Goal: Check status: Check status

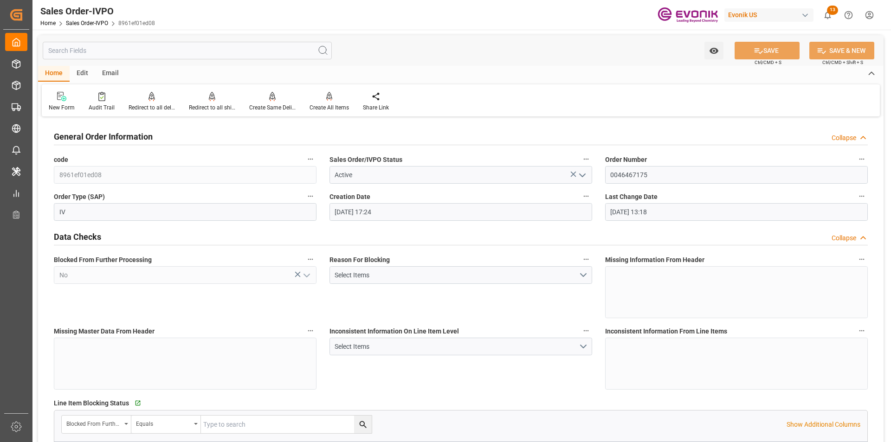
scroll to position [418, 0]
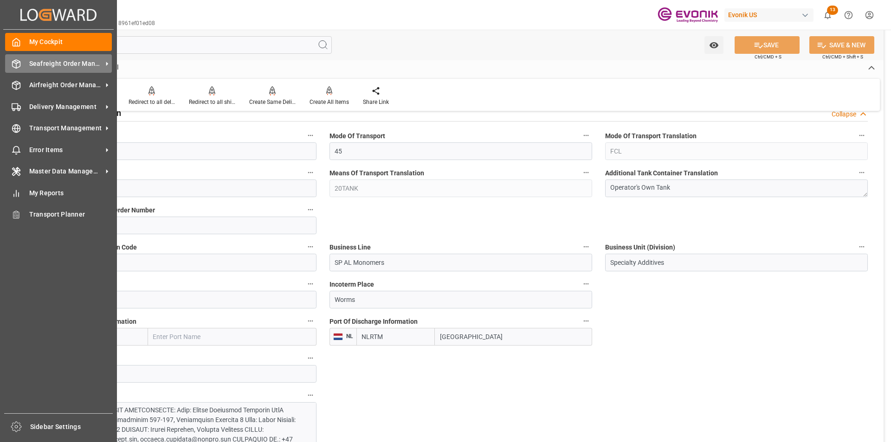
click at [63, 70] on div "Seafreight Order Management Seafreight Order Management" at bounding box center [58, 63] width 107 height 18
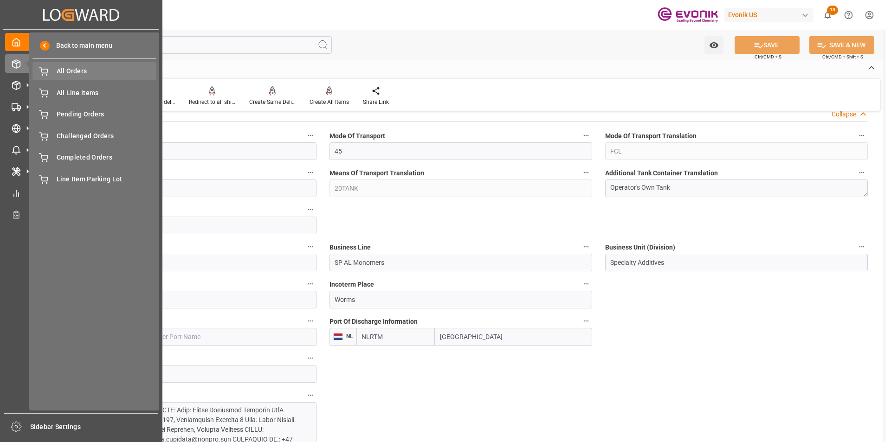
click at [68, 69] on span "All Orders" at bounding box center [107, 71] width 100 height 10
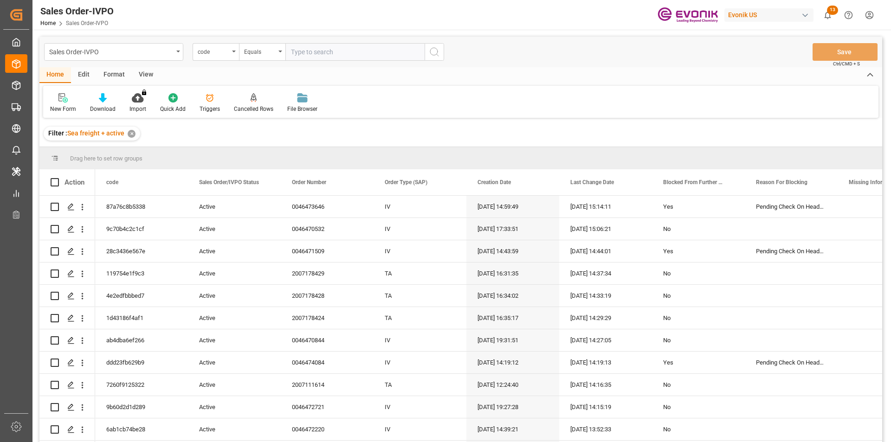
click at [225, 57] on div "code" at bounding box center [216, 52] width 46 height 18
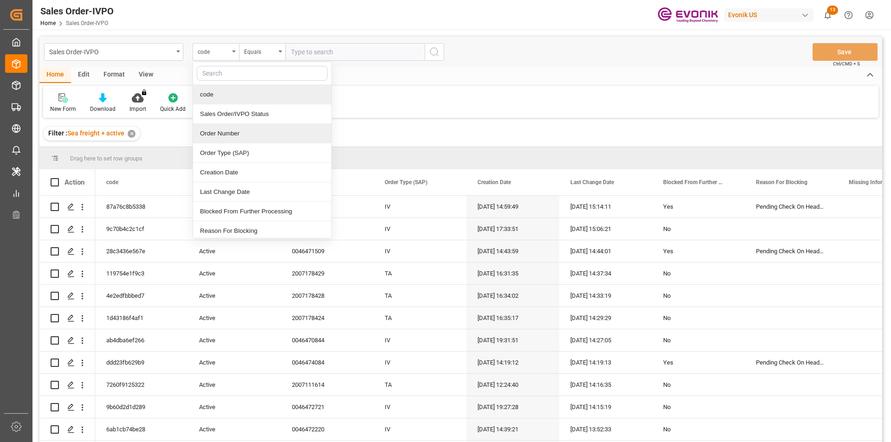
click at [228, 137] on div "Order Number" at bounding box center [262, 133] width 138 height 19
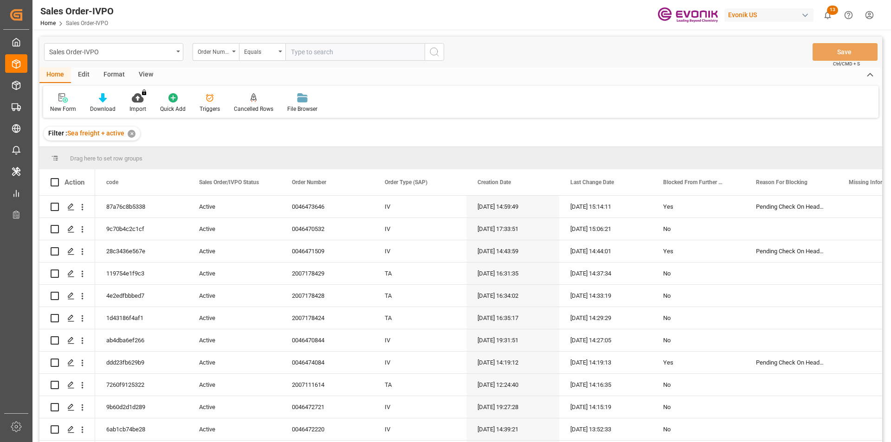
click at [310, 51] on input "text" at bounding box center [354, 52] width 139 height 18
paste input "2007068675"
type input "2007068675"
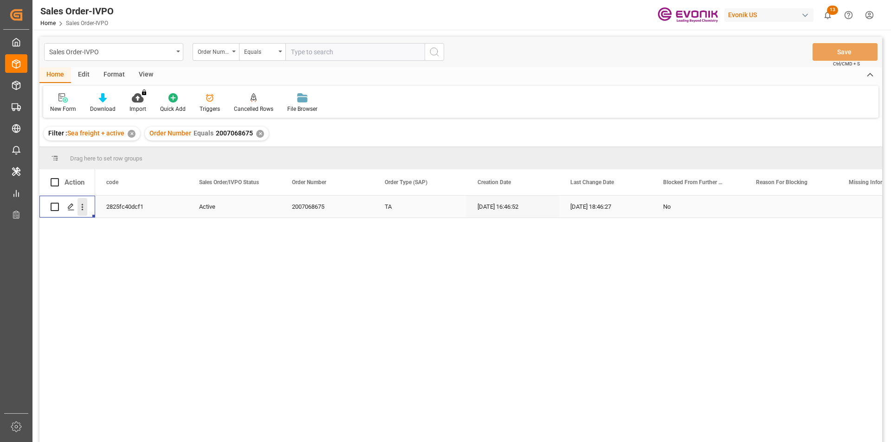
click at [79, 207] on icon "open menu" at bounding box center [82, 207] width 10 height 10
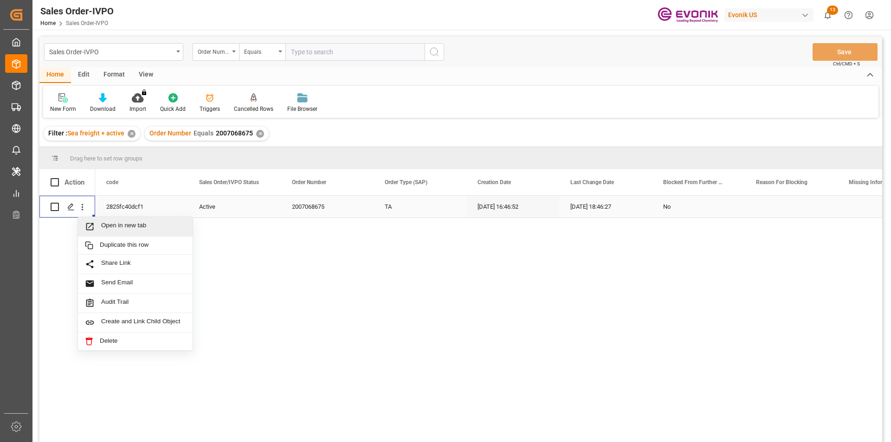
click at [108, 225] on span "Open in new tab" at bounding box center [143, 227] width 84 height 10
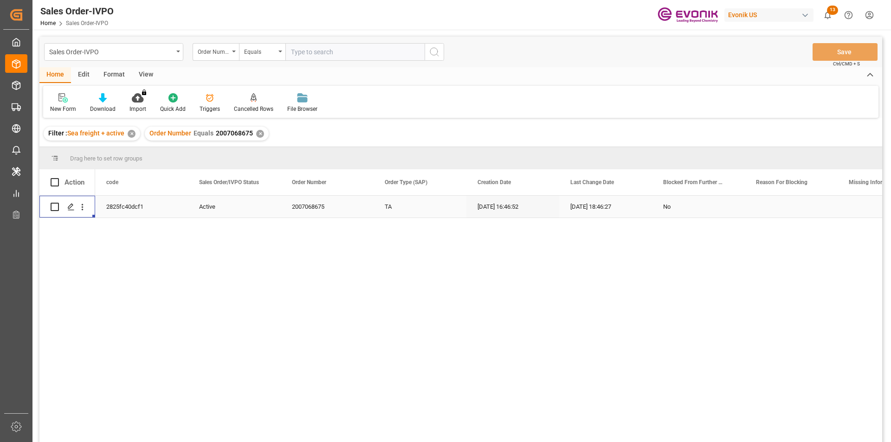
click at [257, 134] on div "✕" at bounding box center [260, 134] width 8 height 8
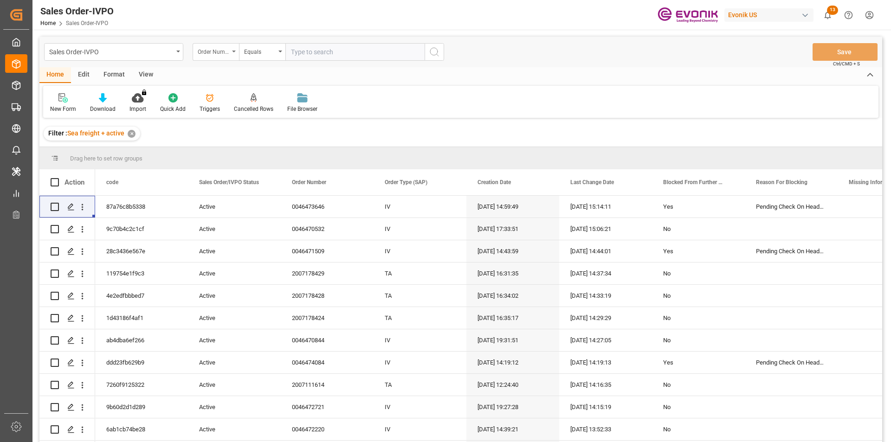
click at [219, 49] on div "Order Number" at bounding box center [214, 50] width 32 height 11
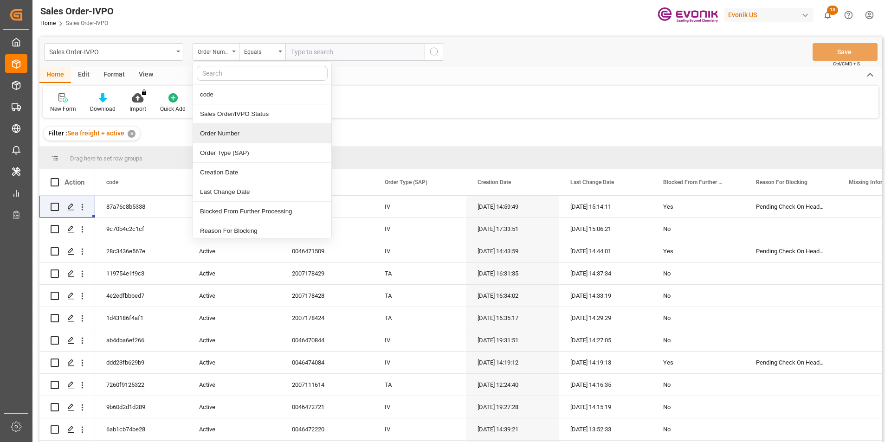
click at [224, 129] on div "Order Number" at bounding box center [262, 133] width 138 height 19
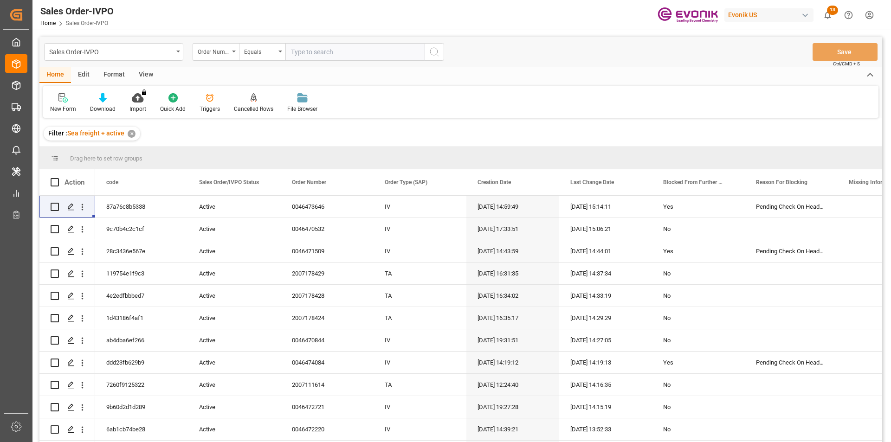
click at [304, 51] on input "text" at bounding box center [354, 52] width 139 height 18
paste input "2007180413"
type input "2007180413"
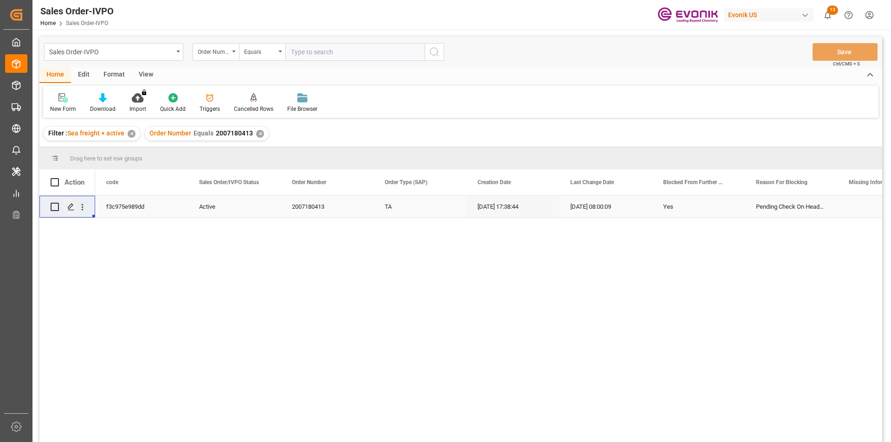
click at [73, 205] on polygon "Press SPACE to select this row." at bounding box center [70, 206] width 5 height 5
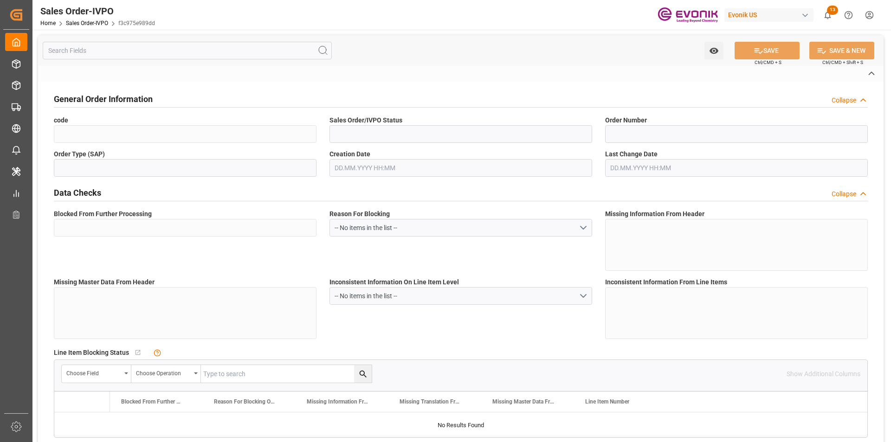
type input "f3c975e989dd"
type input "Active"
type input "2007180413"
type input "TA"
type input "Yes"
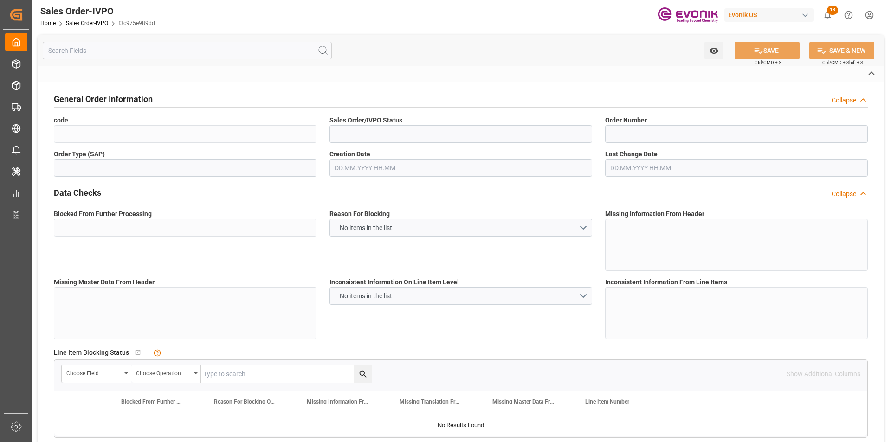
type input "P2P"
type input "45"
type input "FCL"
type input "0006"
type input "20GP"
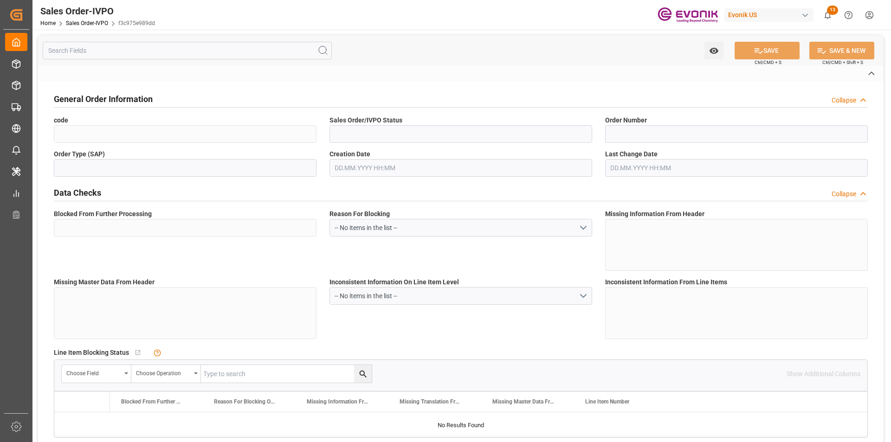
type textarea "No Tank Container"
type input "41755516"
type input "39"
type input "SP CX ECA"
type input "Specialty Additives"
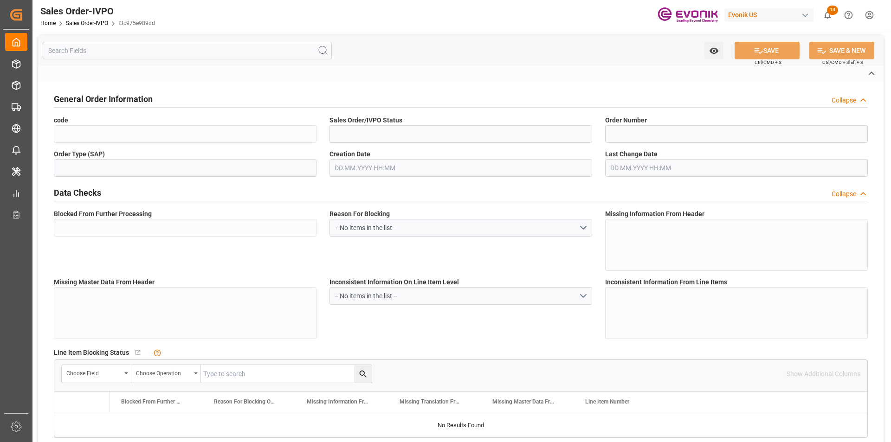
type input "CPT"
type input "SAN ANTONIO CHILE"
type input "San Antonio"
type textarea "Not required"
type textarea "Reseller"
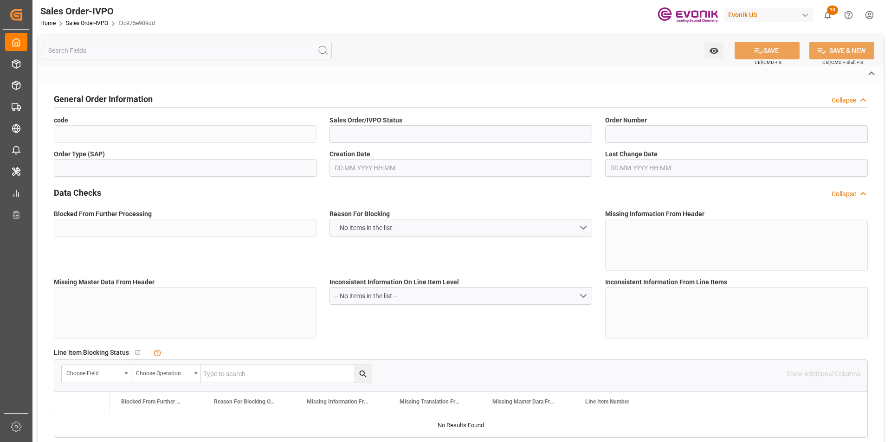
type textarea "BOL TO BE RELEASED AT DESTINATION - Must indicate the freight paid (pre-paid an…"
type input "CL"
type input "Pending"
type input "20GP"
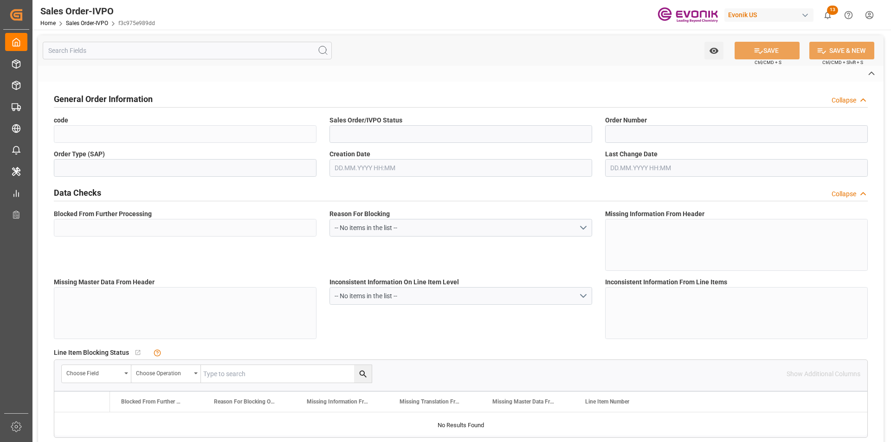
type input "Pending"
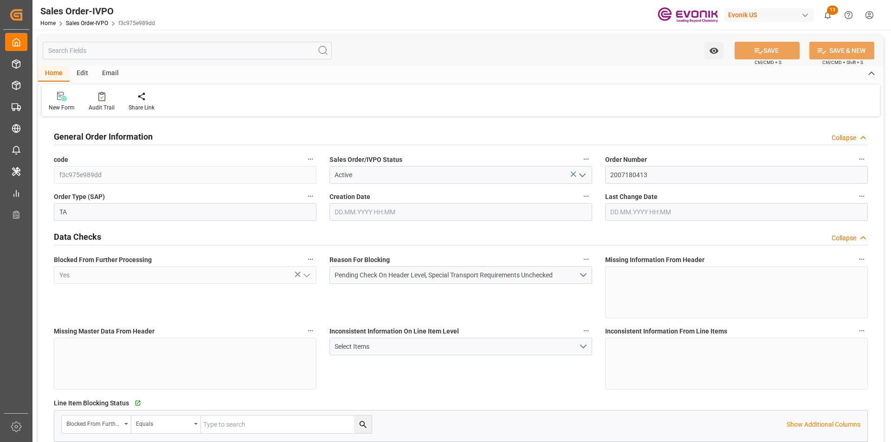
type input "CLSAI"
type input "0"
type input "1"
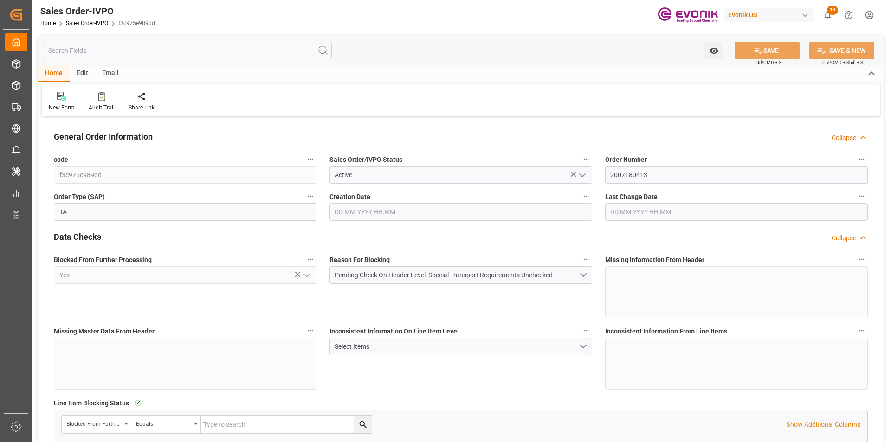
type input "9616.2"
type input "12.632"
type input "17000"
type input "30"
type input "11.09.2025 17:38"
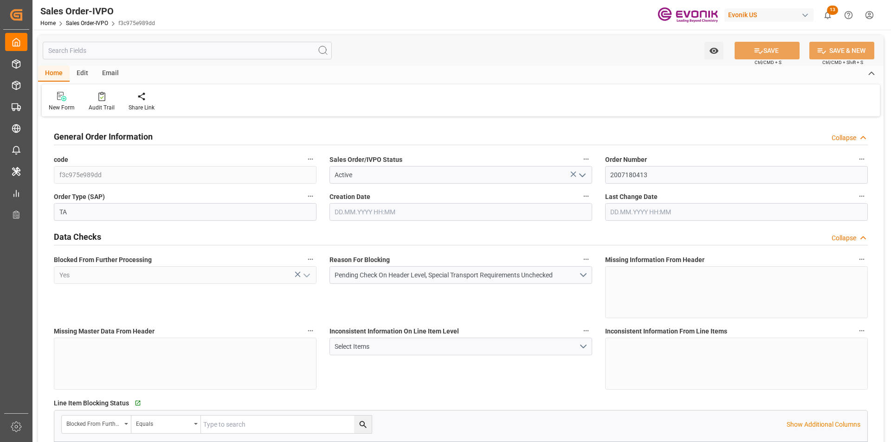
type input "17.09.2025 08:00"
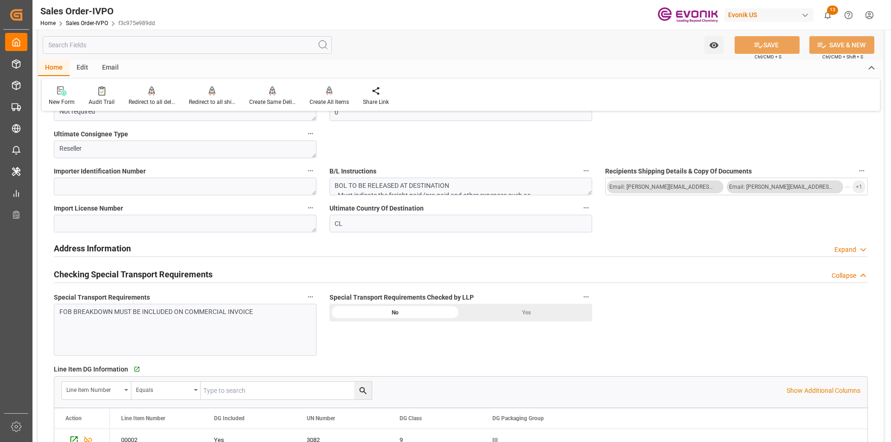
scroll to position [856, 0]
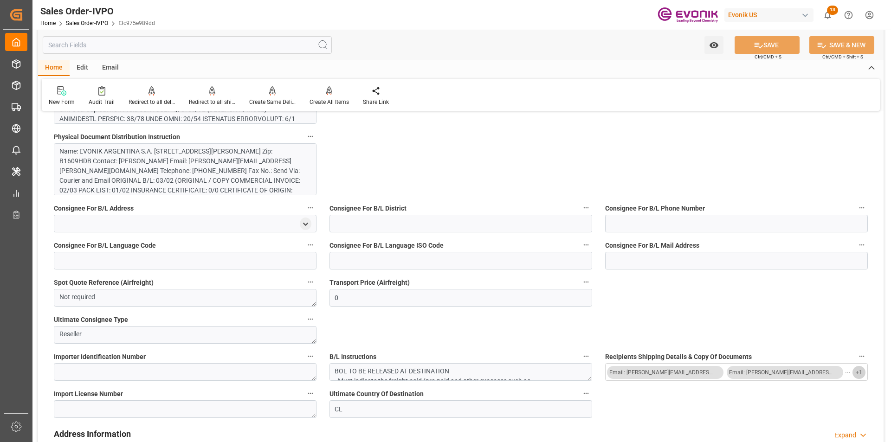
click at [861, 372] on span "+ 1" at bounding box center [858, 372] width 6 height 15
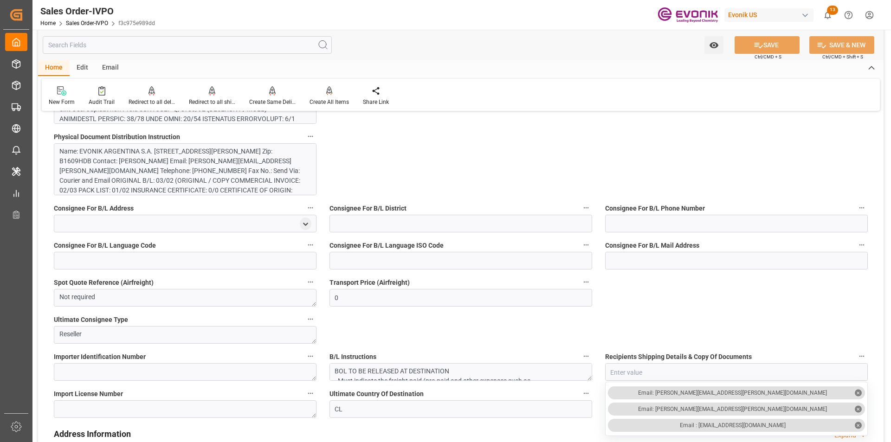
scroll to position [1042, 0]
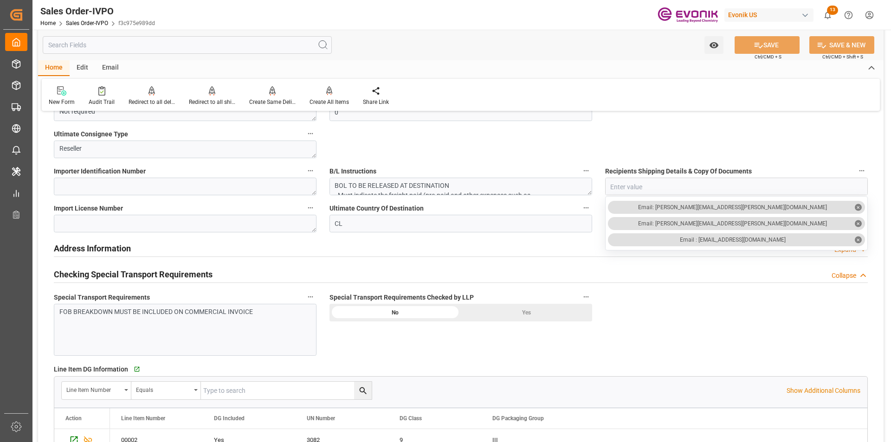
click at [116, 47] on input "text" at bounding box center [187, 45] width 289 height 18
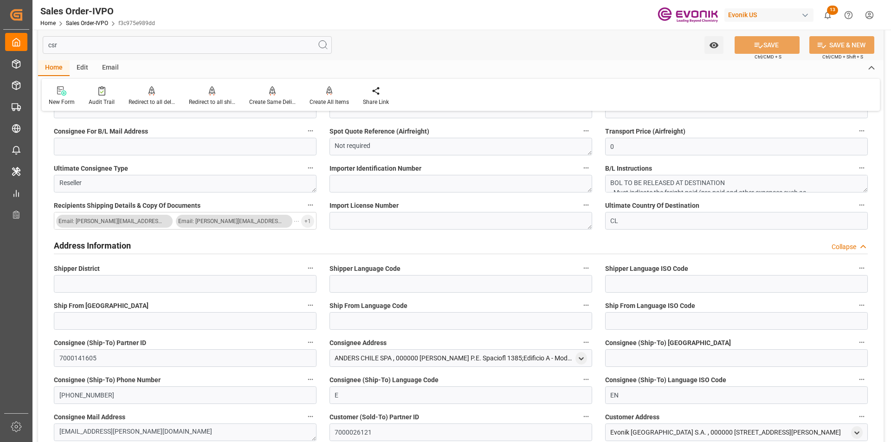
scroll to position [0, 0]
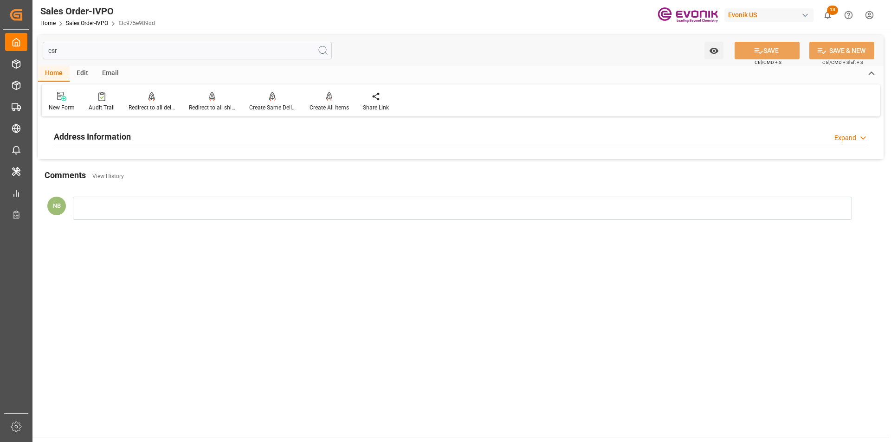
type input "csr"
click at [154, 135] on div "Address Information Expand" at bounding box center [461, 136] width 814 height 18
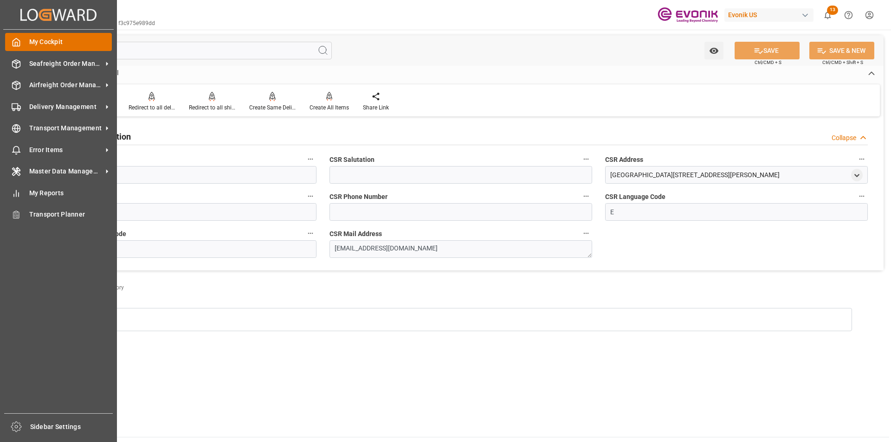
drag, startPoint x: 83, startPoint y: 57, endPoint x: 18, endPoint y: 49, distance: 65.4
click at [19, 49] on div "Created by potrace 1.15, written by Peter Selinger 2001-2017 Created by potrace…" at bounding box center [445, 221] width 891 height 442
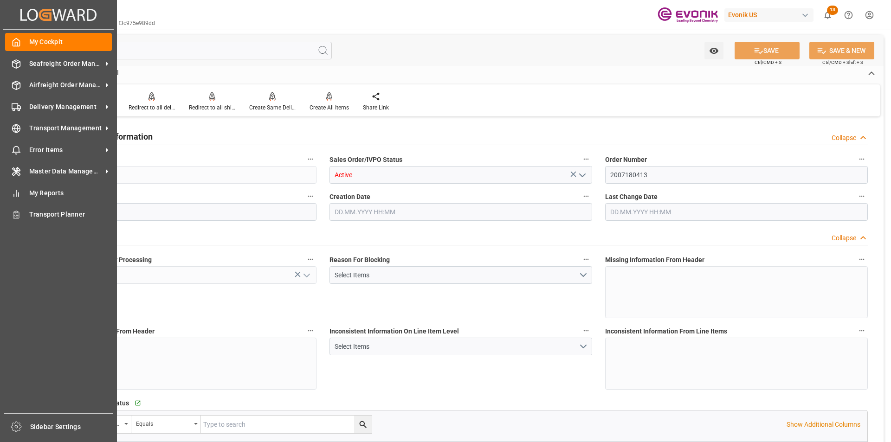
type input "CLSAI"
type input "0"
type input "1"
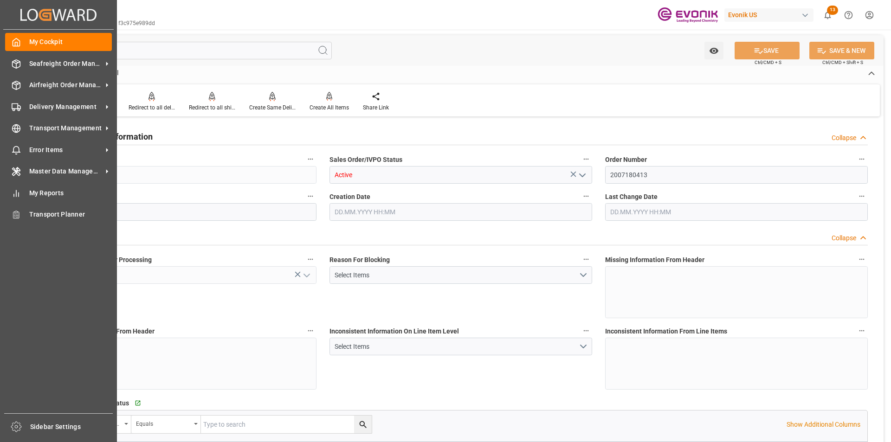
type input "9616.2"
type input "12.632"
type input "17000"
type input "30"
type input "11.09.2025 17:38"
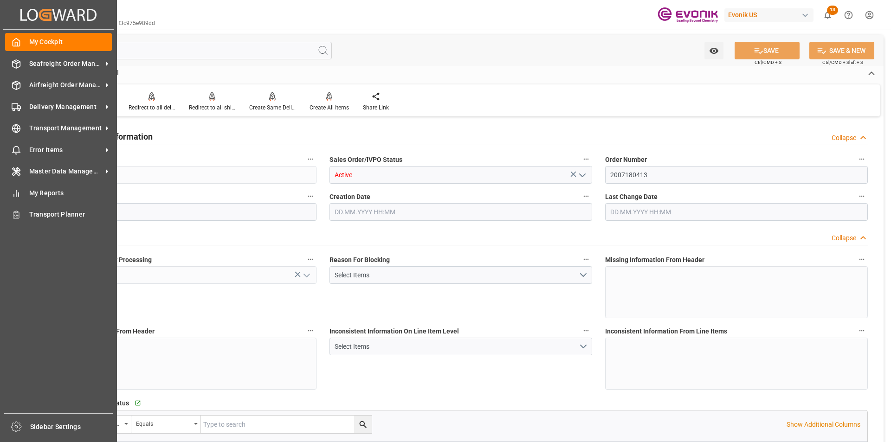
type input "17.09.2025 08:00"
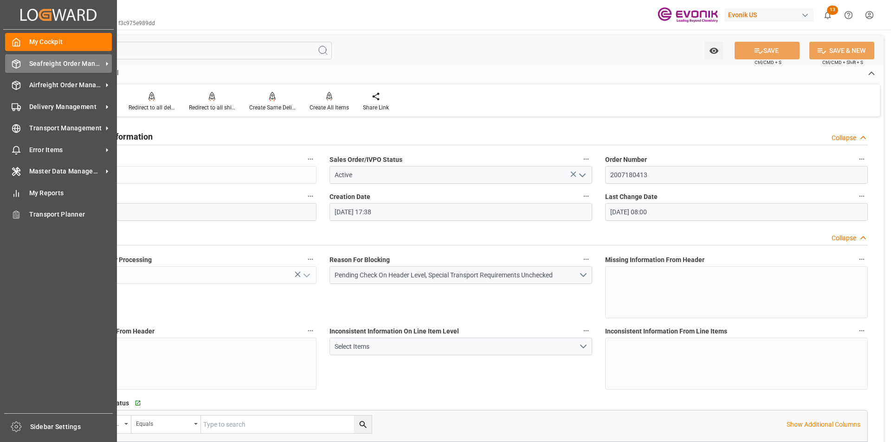
click at [36, 59] on span "Seafreight Order Management" at bounding box center [65, 64] width 73 height 10
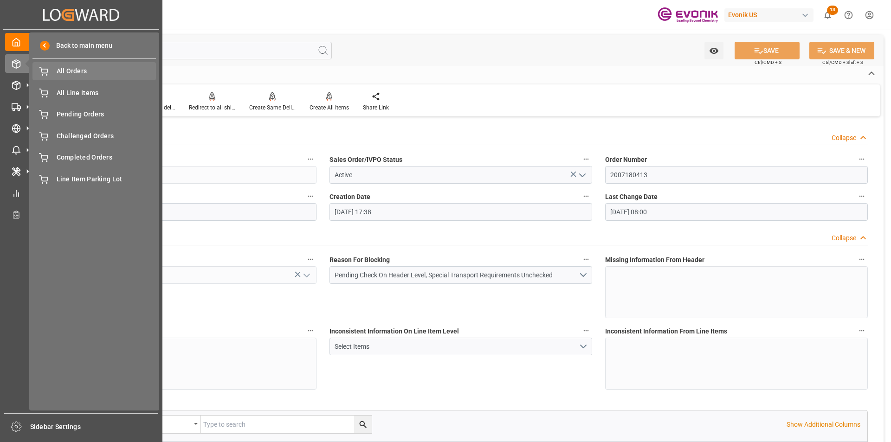
click at [92, 70] on span "All Orders" at bounding box center [107, 71] width 100 height 10
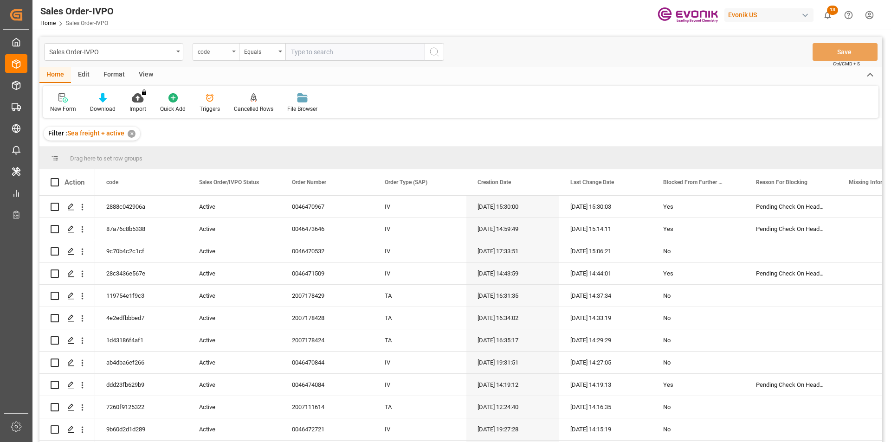
click at [227, 48] on div "code" at bounding box center [214, 50] width 32 height 11
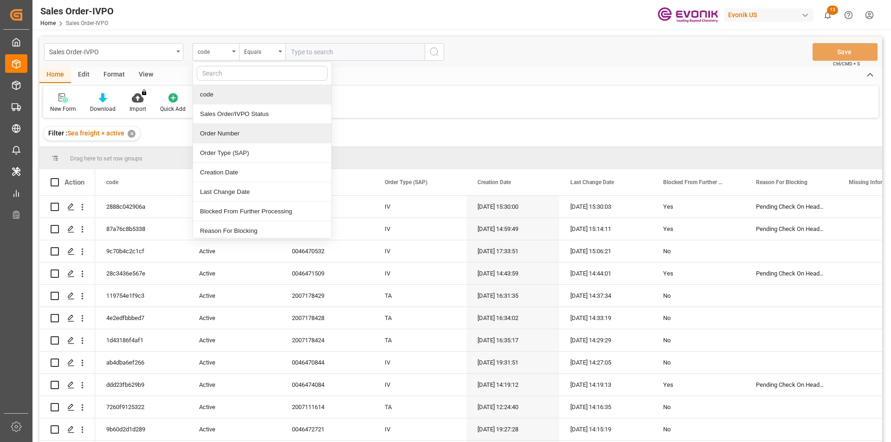
click at [228, 133] on div "Order Number" at bounding box center [262, 133] width 138 height 19
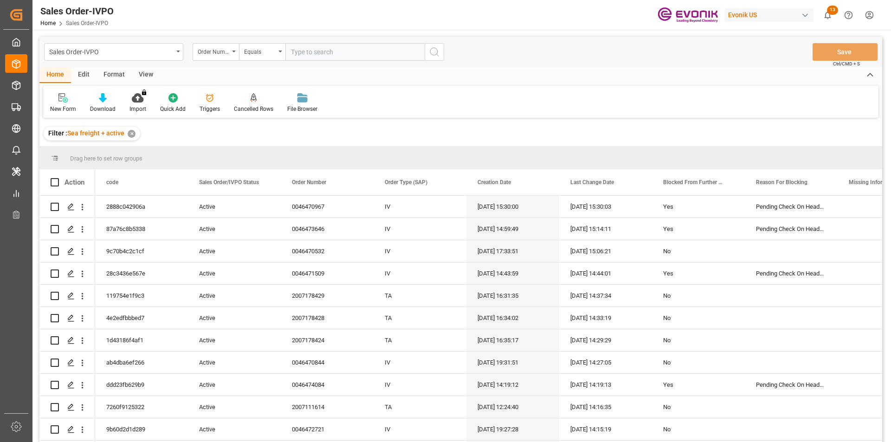
click at [306, 55] on input "text" at bounding box center [354, 52] width 139 height 18
paste input "0046473697"
type input "0046473697"
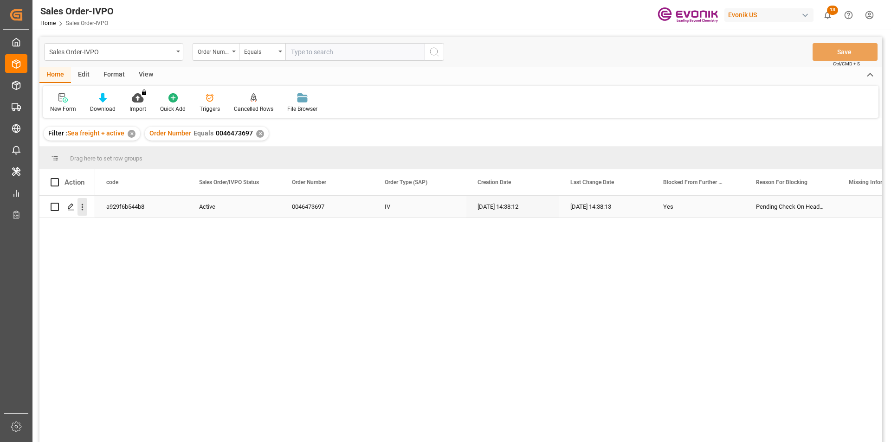
click at [80, 212] on icon "open menu" at bounding box center [82, 207] width 10 height 10
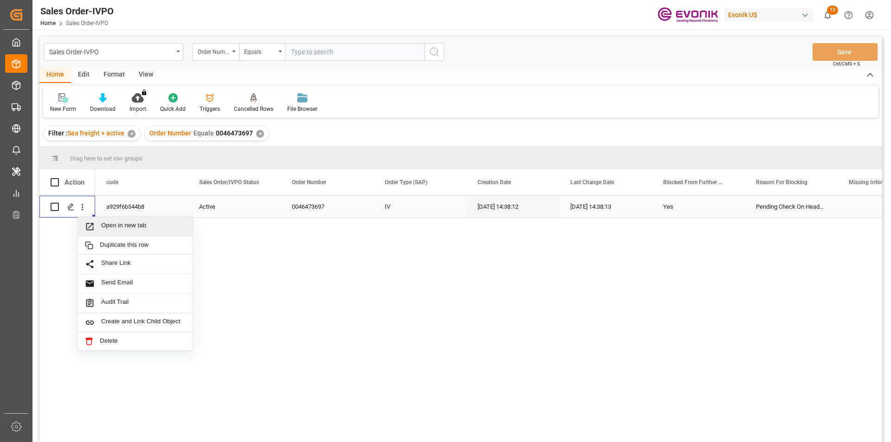
click at [107, 222] on span "Open in new tab" at bounding box center [143, 227] width 84 height 10
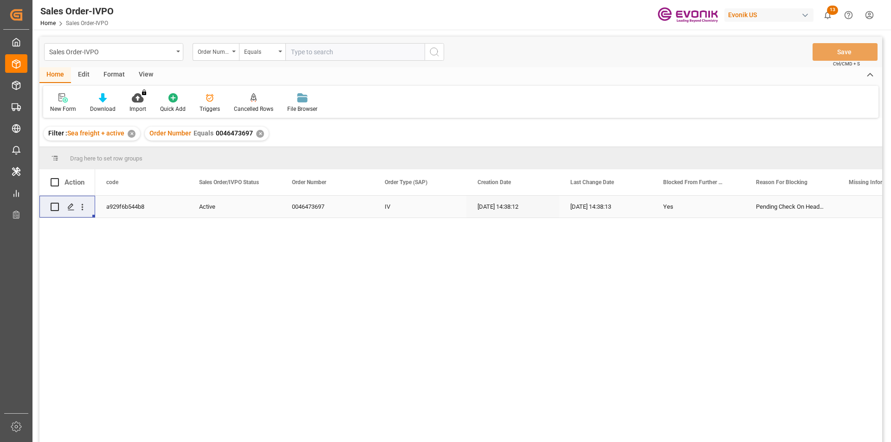
click at [258, 135] on div "✕" at bounding box center [260, 134] width 8 height 8
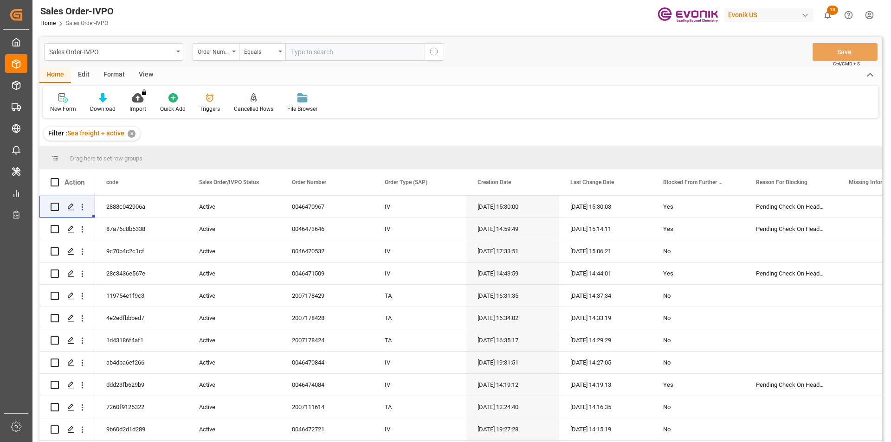
click at [308, 57] on input "text" at bounding box center [354, 52] width 139 height 18
paste input "0046473700"
type input "0046473700"
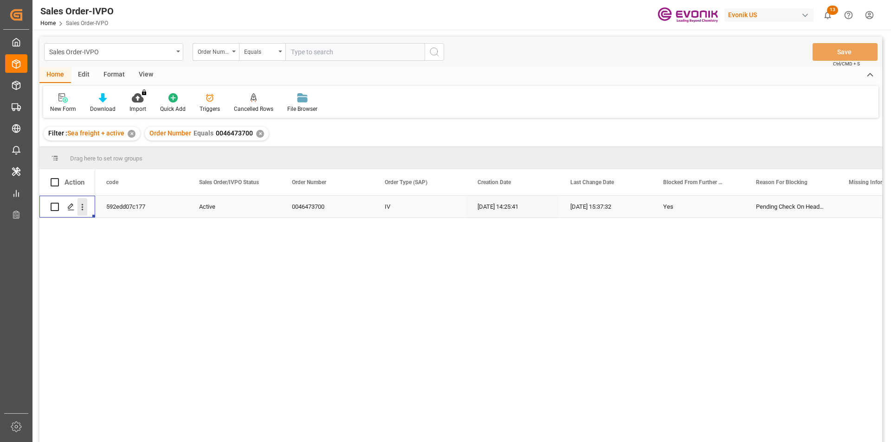
click at [83, 207] on icon "open menu" at bounding box center [83, 207] width 2 height 6
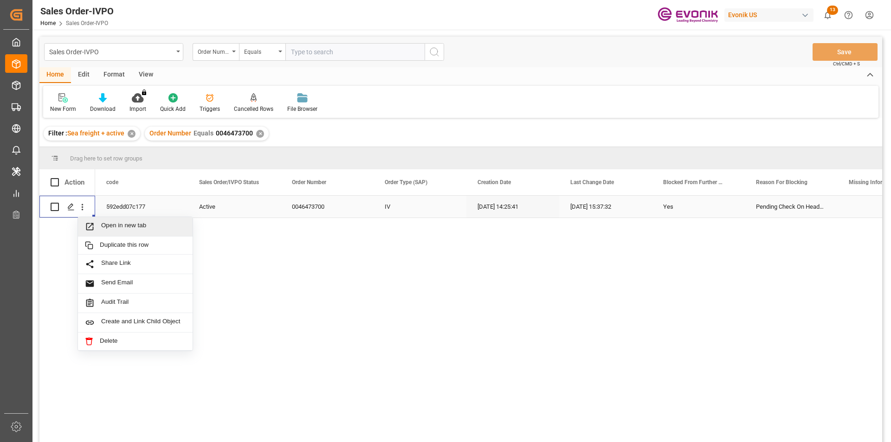
click at [133, 225] on span "Open in new tab" at bounding box center [143, 227] width 84 height 10
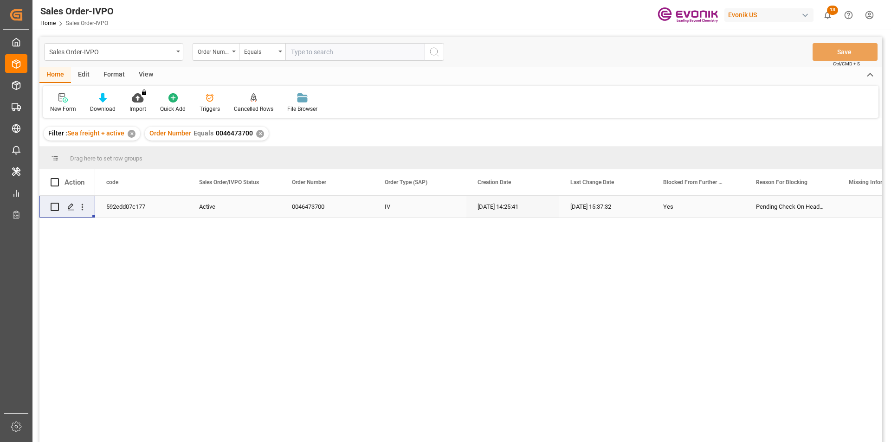
click at [259, 135] on div "✕" at bounding box center [260, 134] width 8 height 8
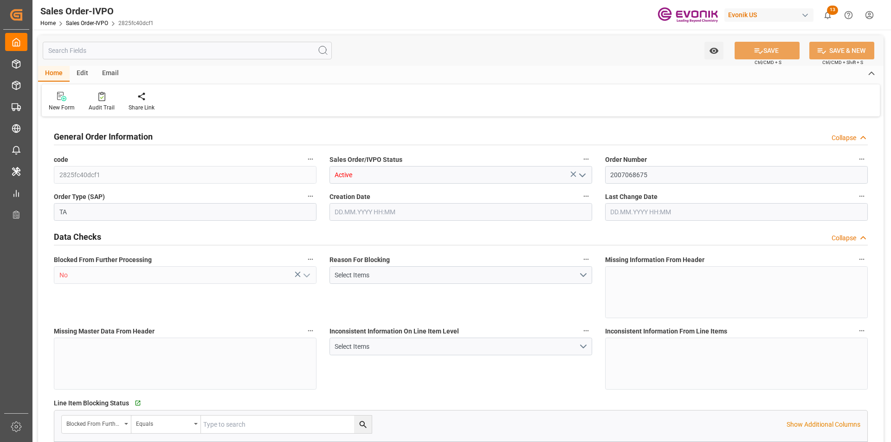
type input "MYPKG"
type input "IRENECHEONG@FINNCHEM.COM.MYPHONE: [PHONE_NUMBER]"
type input "0"
type input "1"
type input "2554.6"
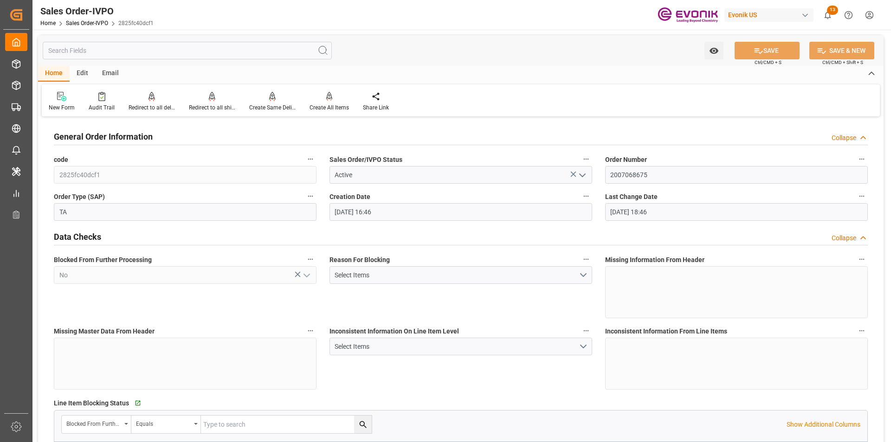
type input "[DATE] 16:46"
type input "[DATE] 18:46"
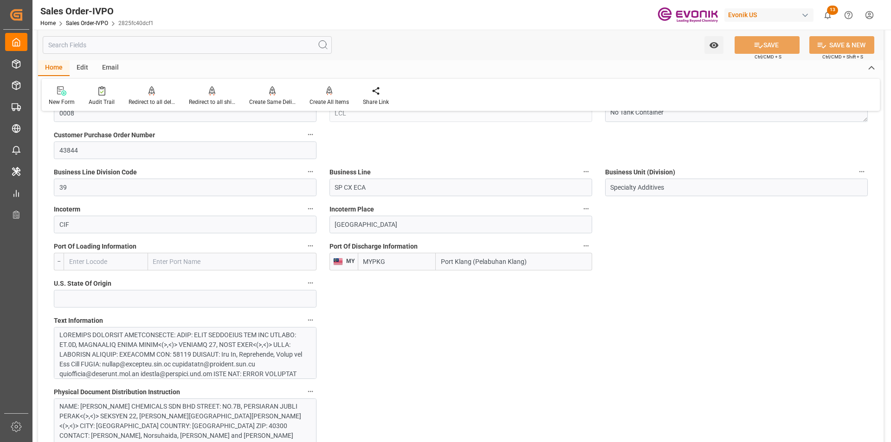
scroll to position [649, 0]
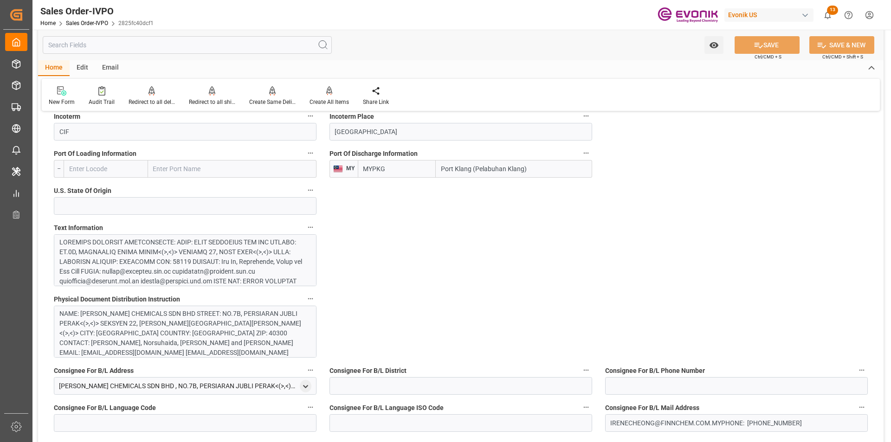
click at [148, 328] on div "NAME: FINN CHEMICALS SDN BHD STREET: NO.7B, PERSIARAN JUBLI PERAK<(>,<)> SEKSYE…" at bounding box center [181, 338] width 244 height 58
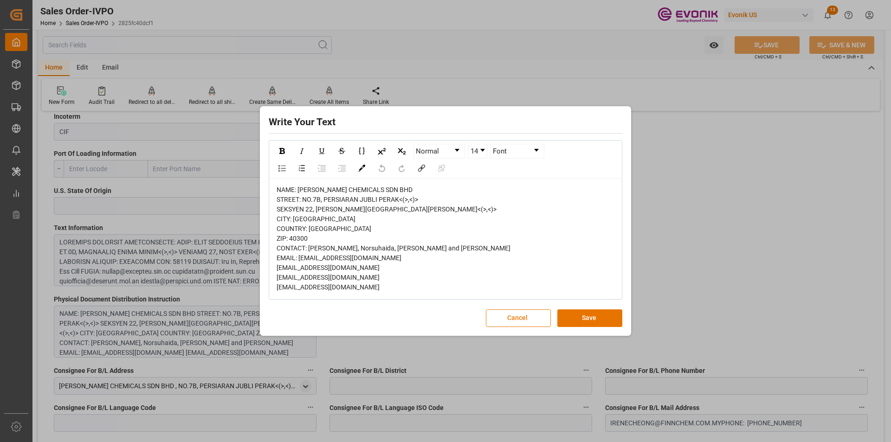
click at [540, 319] on button "Cancel" at bounding box center [518, 318] width 65 height 18
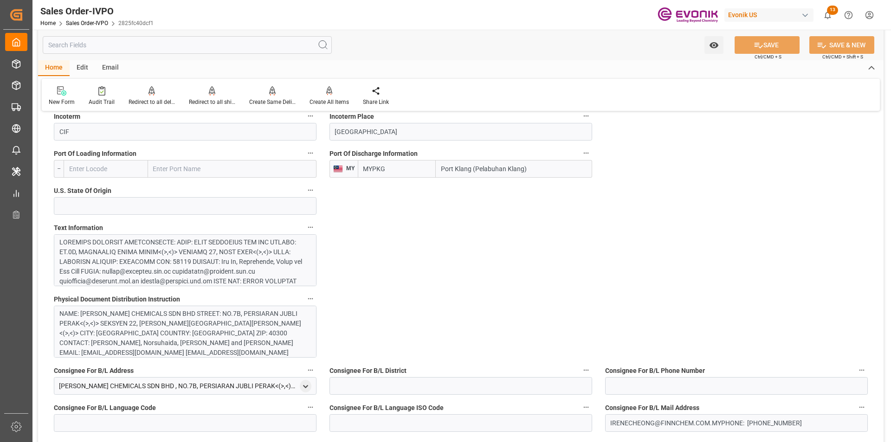
click at [143, 275] on div at bounding box center [181, 369] width 244 height 263
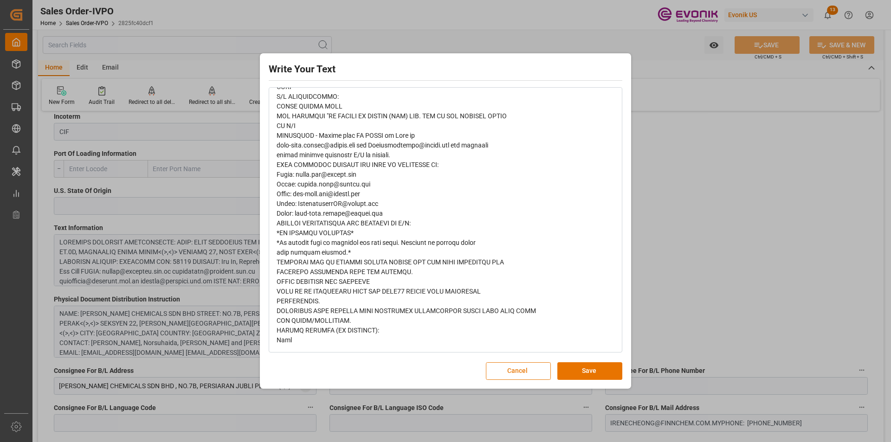
scroll to position [0, 0]
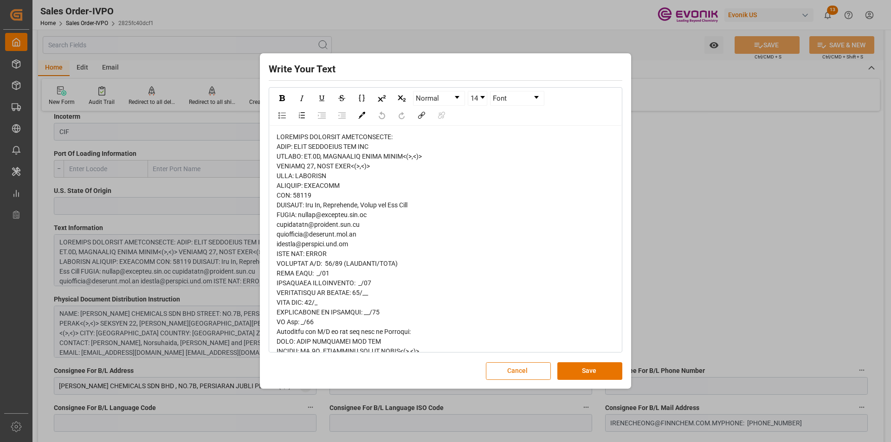
click at [530, 374] on button "Cancel" at bounding box center [518, 371] width 65 height 18
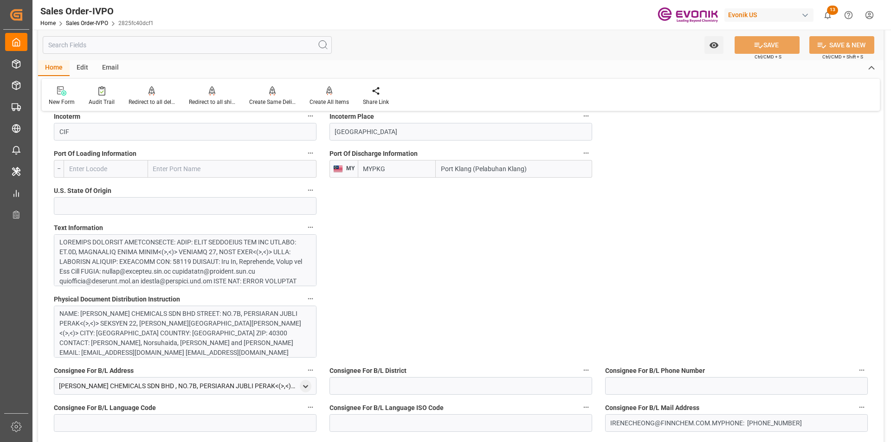
type input "IRENECHEONG@FINNCHEM.COM.MYPHONE: 3-5191-8881"
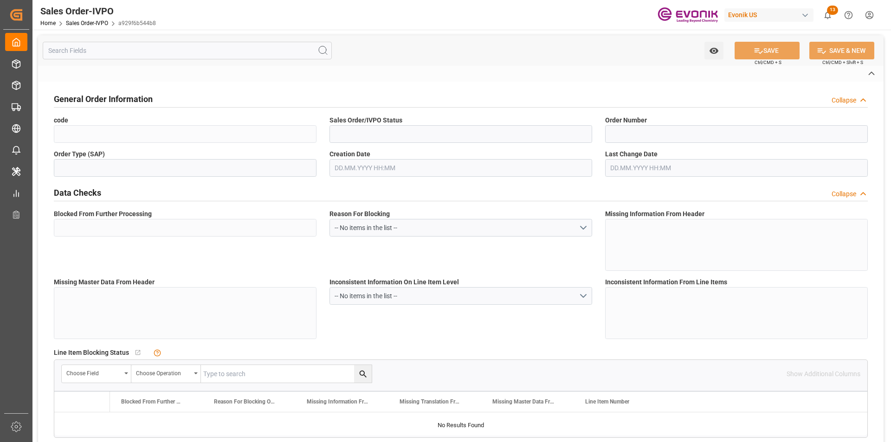
type input "a929f6b544b8"
type input "Active"
type input "0046473697"
type input "IV"
type input "Yes"
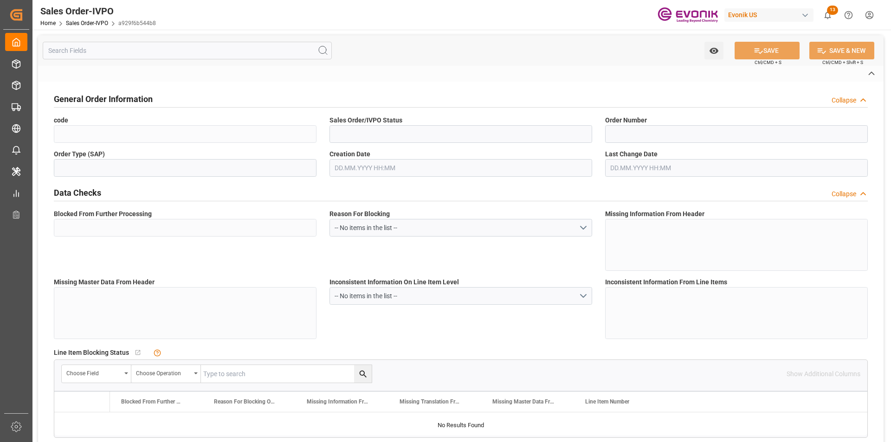
type input "D2P"
type input "45"
type input "FCL"
type input "0006"
type input "20GP"
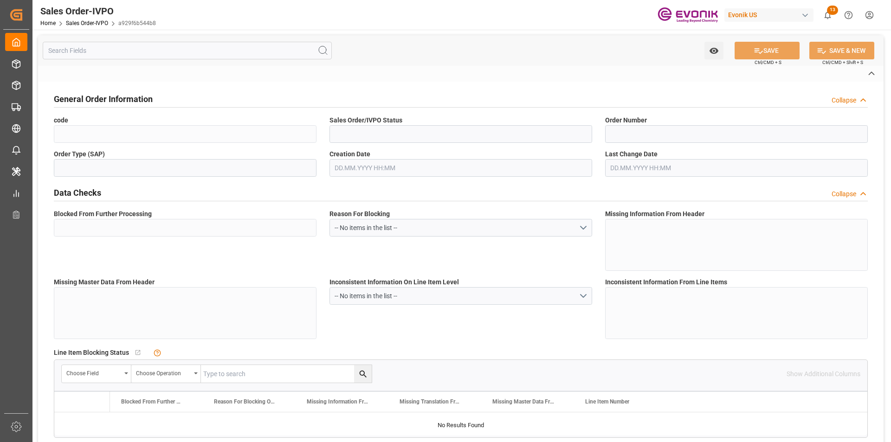
type textarea "No Tank Container"
type input "0046473697"
type input "39"
type input "SP CX ECA"
type input "Specialty Additives"
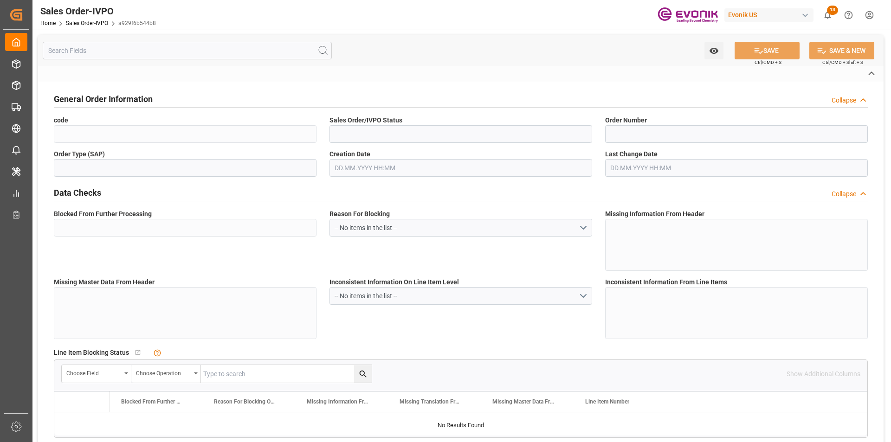
type input "CFR"
type input "SANTOS"
type input "Santos"
type input "livia.leone@evonik.comTelephone No: 55 19 3475-3130"
type textarea "Not required"
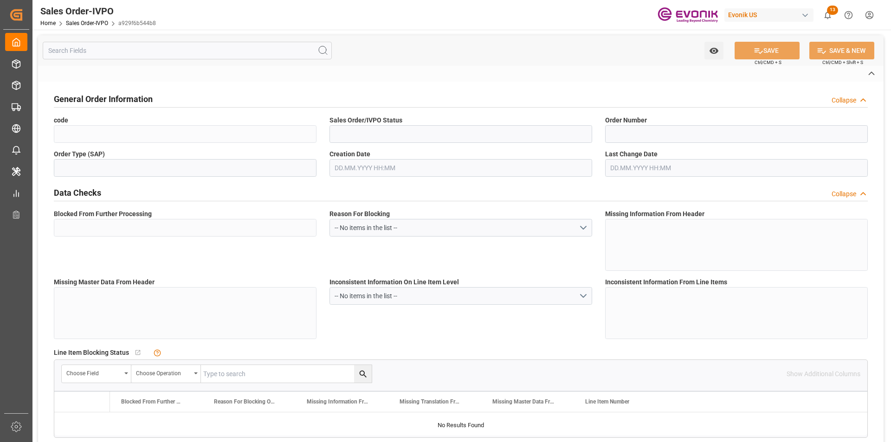
type textarea "Reseller"
type textarea "TAX ID / CNPJ NUMBER: 62.695.036/0059-00 I.E: 127.347.322.116"
type textarea "BOL MUST SHOW THE FOLLOWING - NUMBER OF PALLETS"
type input "BR"
type input "Pending"
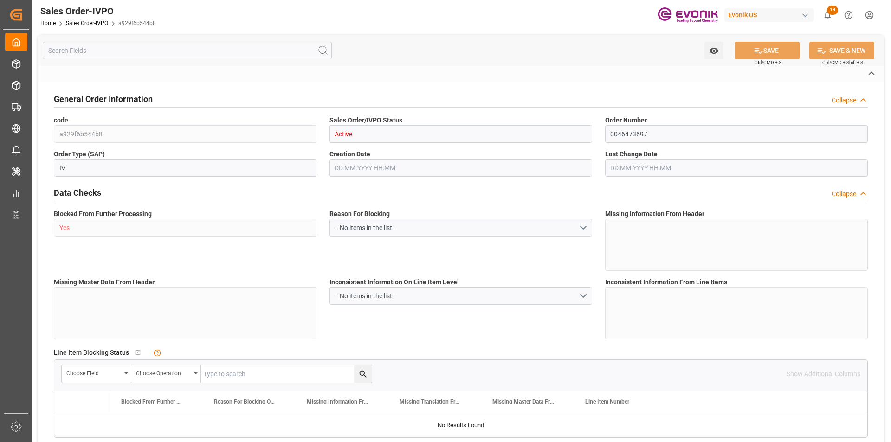
type input "Pending"
type input "20GP"
type input "Pending"
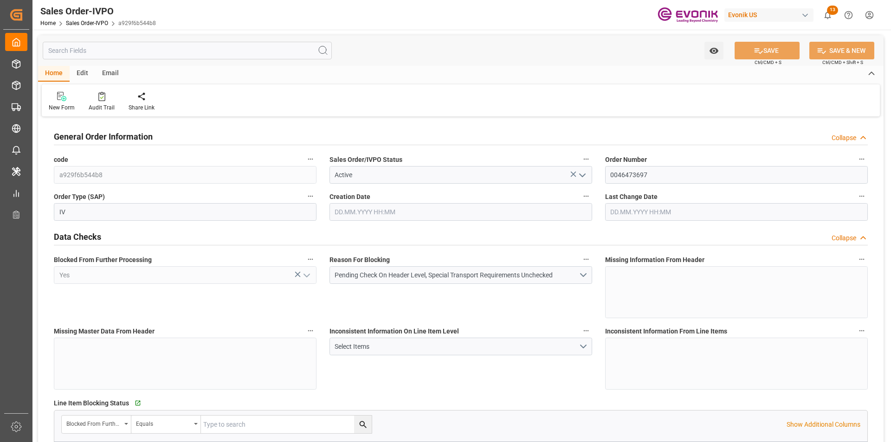
type input "BRSSZ"
type input "livia.leone@evonik.comTelephone No: 55 19 3475-3130"
type input "0"
type input "1"
type input "17586.4"
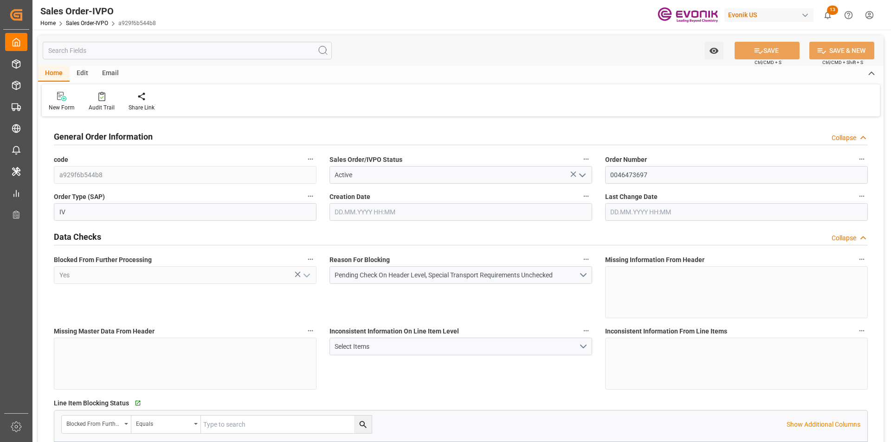
type input "17.09.2025 14:38"
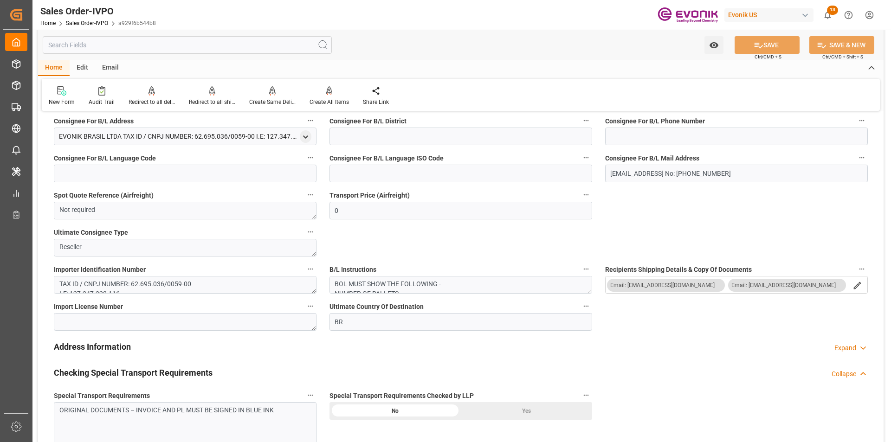
scroll to position [696, 0]
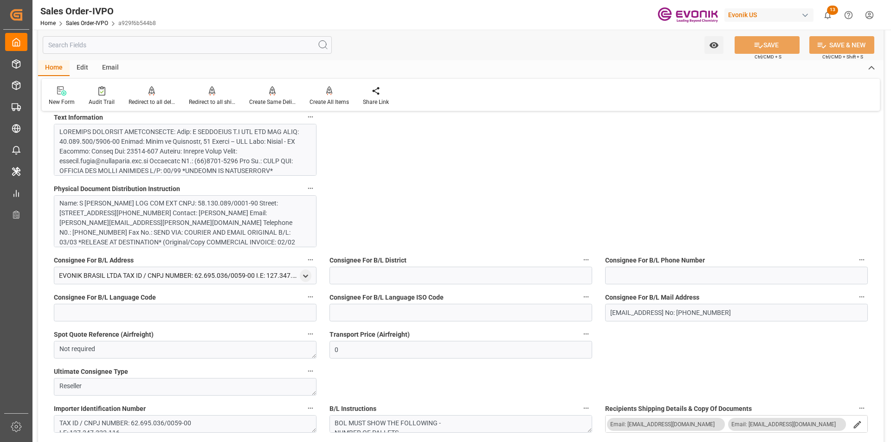
click at [240, 220] on div "Name: S MAGALHAES S.A LOG COM EXT CNPJ: 58.130.089/0001-90 Street: Praça da Rep…" at bounding box center [181, 233] width 244 height 68
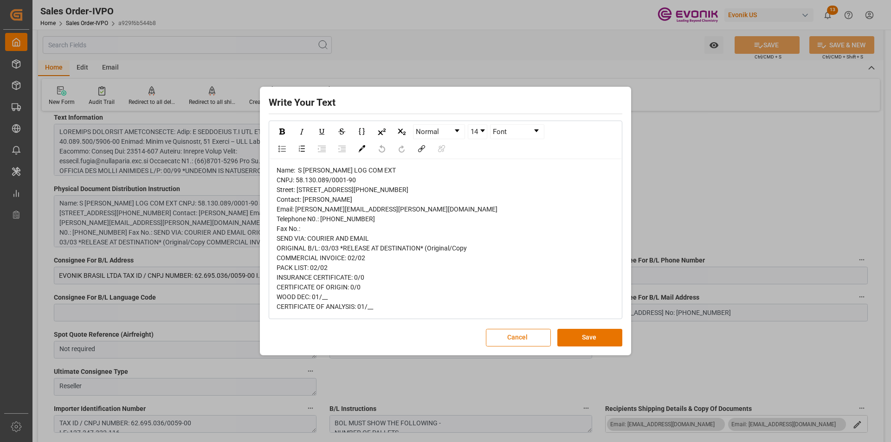
click at [517, 347] on button "Cancel" at bounding box center [518, 338] width 65 height 18
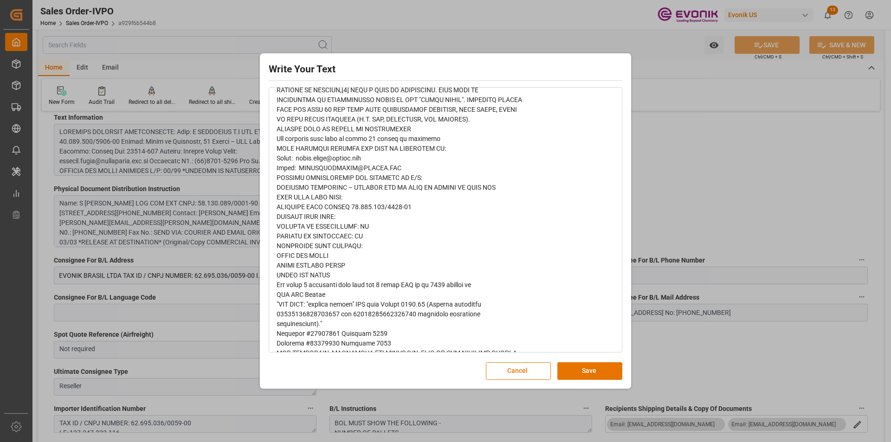
scroll to position [1297, 0]
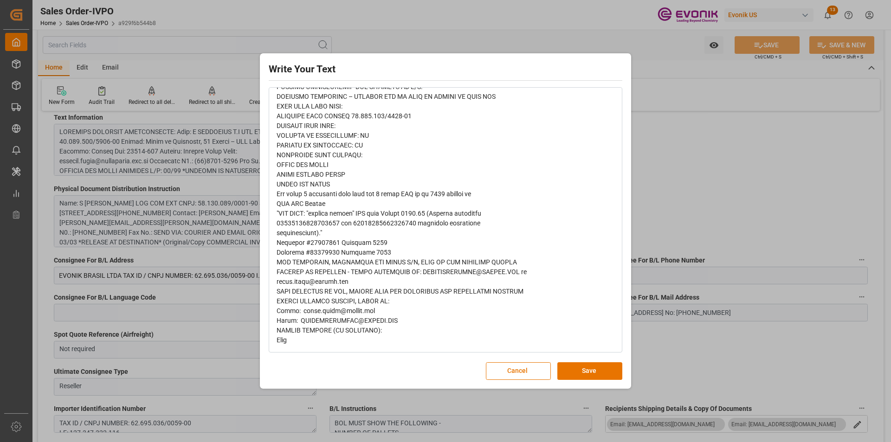
type input "livia.leone@evonik.comTelephone No: 55 19 3475-3130"
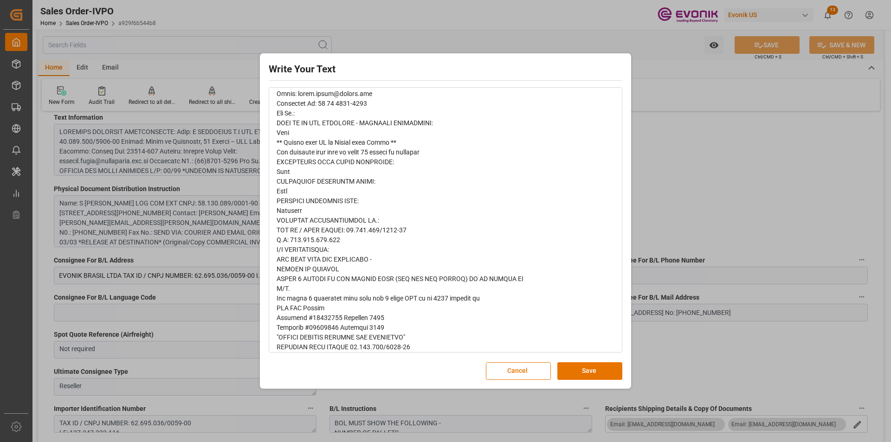
scroll to position [416, 0]
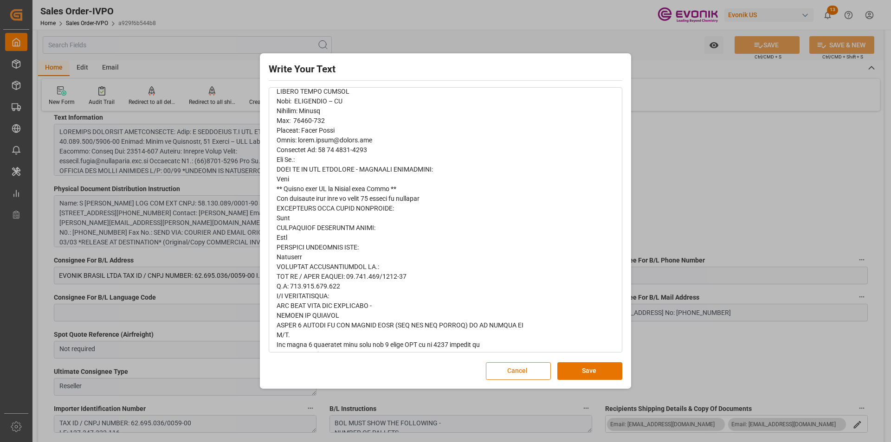
click at [517, 369] on button "Cancel" at bounding box center [518, 371] width 65 height 18
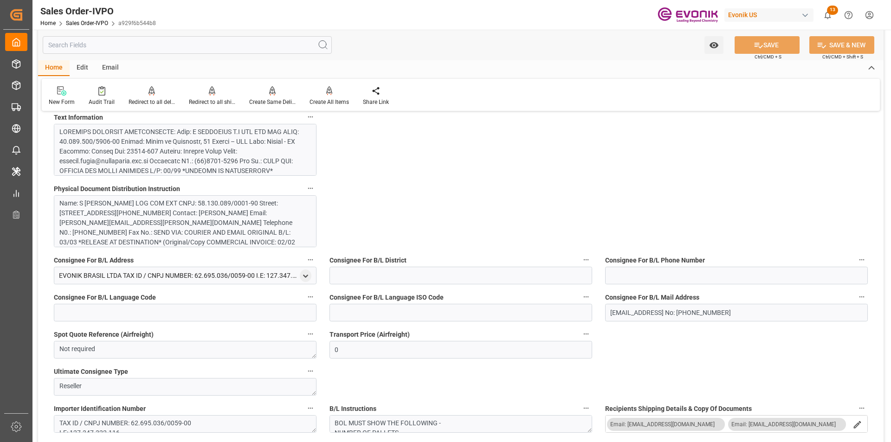
scroll to position [881, 0]
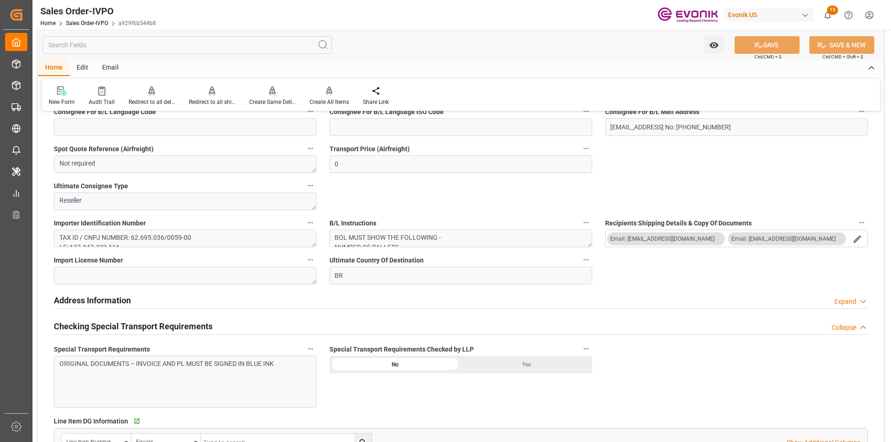
click at [103, 46] on input "text" at bounding box center [187, 45] width 289 height 18
type input "c"
type input "livia.leone@evonik.comTelephone No: 55 19 3475-3130"
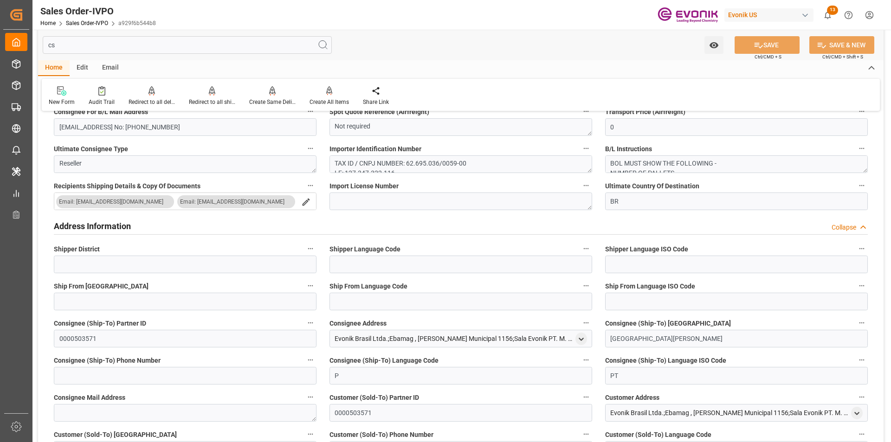
scroll to position [0, 0]
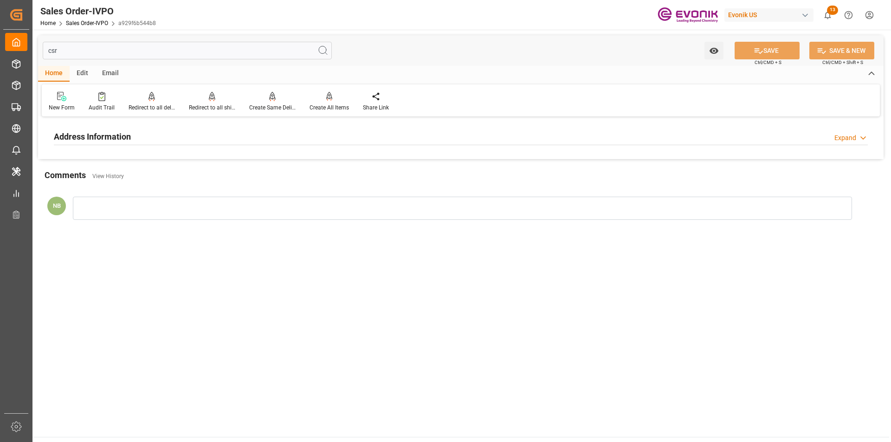
type input "csr"
click at [86, 129] on div "Address Information" at bounding box center [92, 136] width 77 height 18
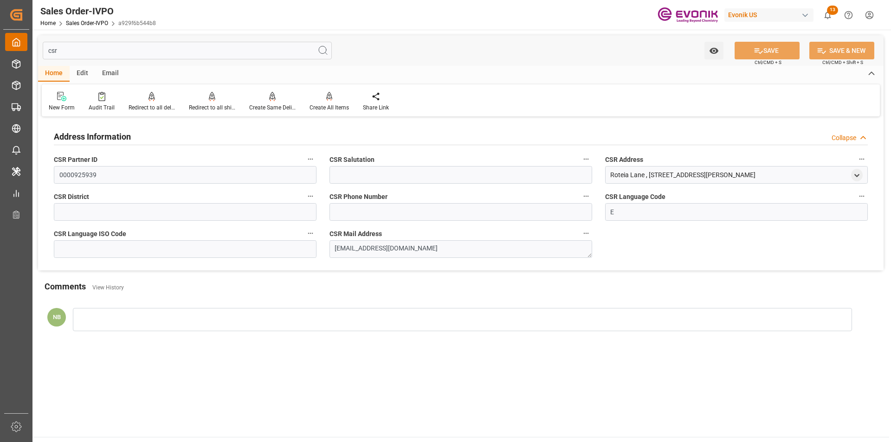
drag, startPoint x: 64, startPoint y: 49, endPoint x: 30, endPoint y: 48, distance: 34.4
click at [31, 51] on div "Created by potrace 1.15, written by Peter Selinger 2001-2017 Created by potrace…" at bounding box center [445, 221] width 891 height 442
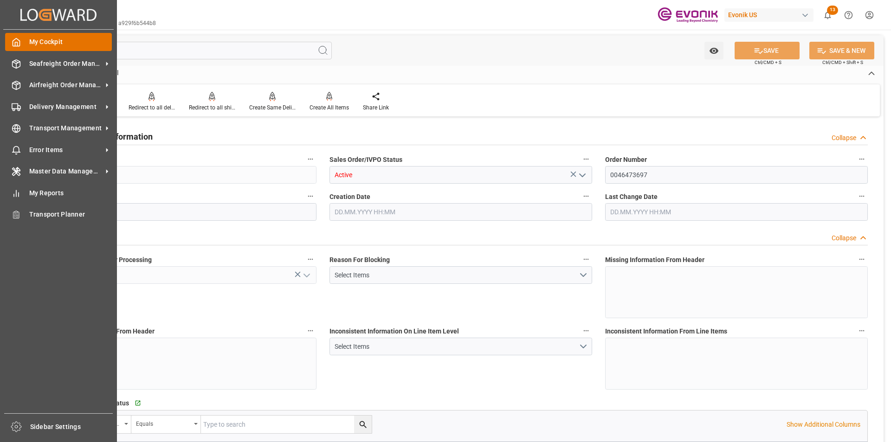
type input "a929f6b544b8"
type input "Active"
type input "0046473697"
type input "IV"
type input "Yes"
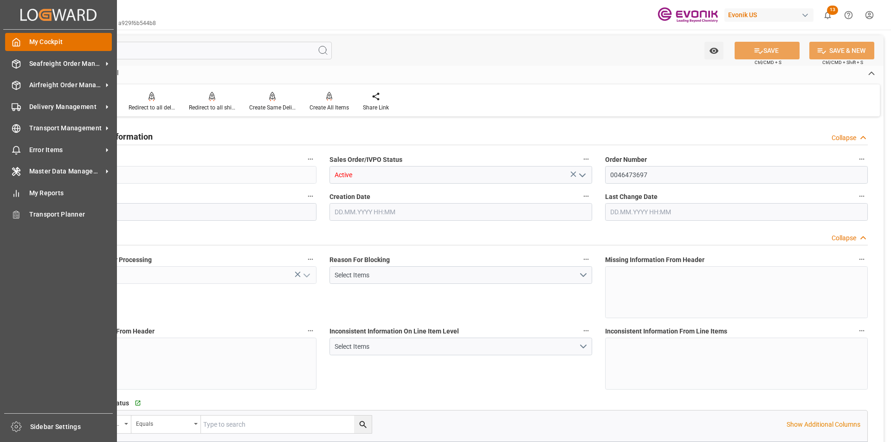
type input "D2P"
type input "45"
type input "FCL"
type input "0006"
type input "20GP"
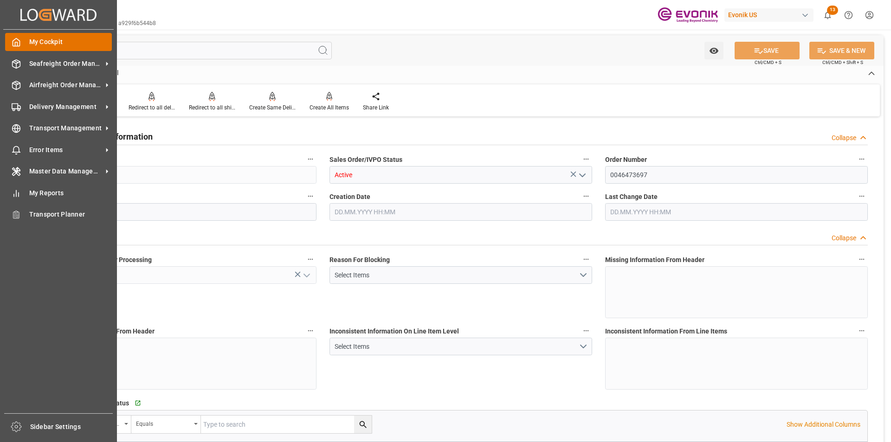
type textarea "No Tank Container"
type input "0046473697"
type input "39"
type input "SP CX ECA"
type input "Specialty Additives"
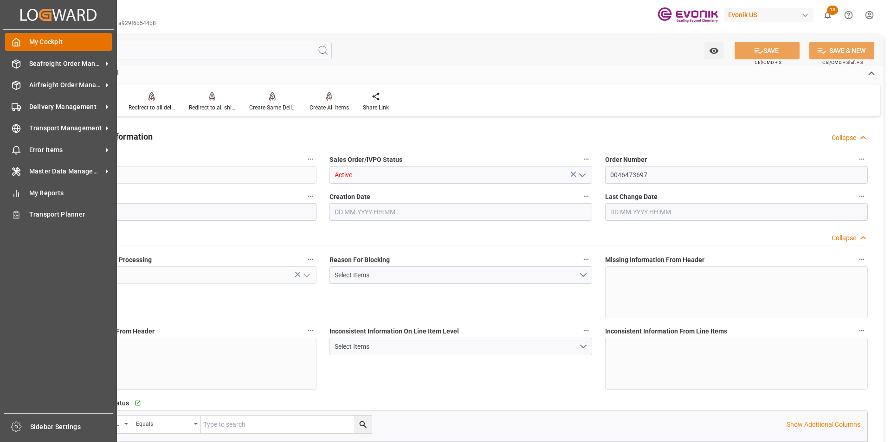
type input "CFR"
type input "SANTOS"
type input "Santos"
type input "livia.leone@evonik.comTelephone No: 55 19 3475-3130"
type textarea "Not required"
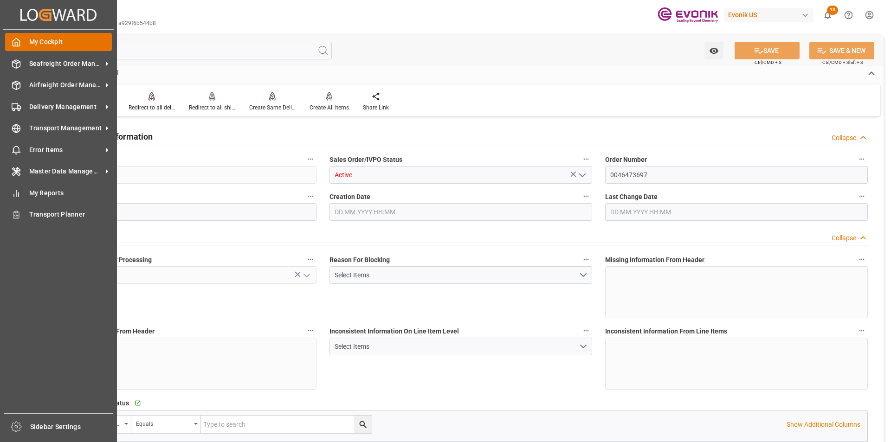
type textarea "Reseller"
type textarea "TAX ID / CNPJ NUMBER: 62.695.036/0059-00 I.E: 127.347.322.116"
type textarea "BOL MUST SHOW THE FOLLOWING - NUMBER OF PALLETS"
type input "BR"
type input "Pending"
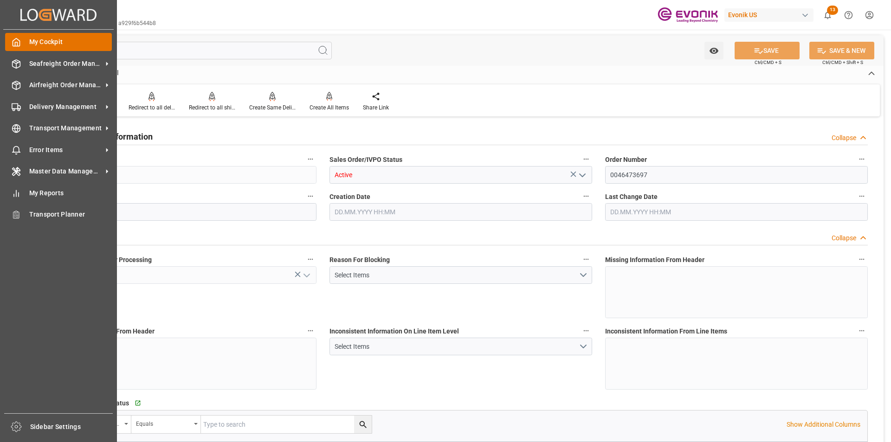
type input "Pending"
type input "20GP"
type input "Pending"
type input "BRSSZ"
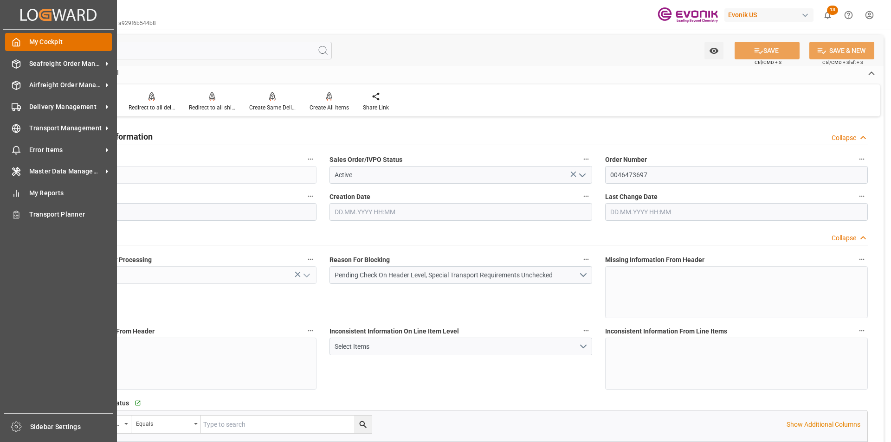
type input "livia.leone@evonik.comTelephone No: 55 19 3475-3130"
type input "0"
type input "1"
type input "17586.4"
type input "17.09.2025 14:38"
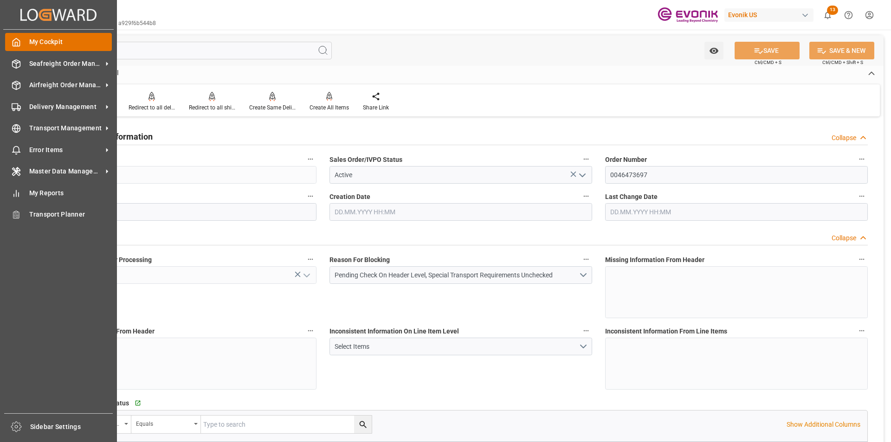
type input "17.09.2025 14:38"
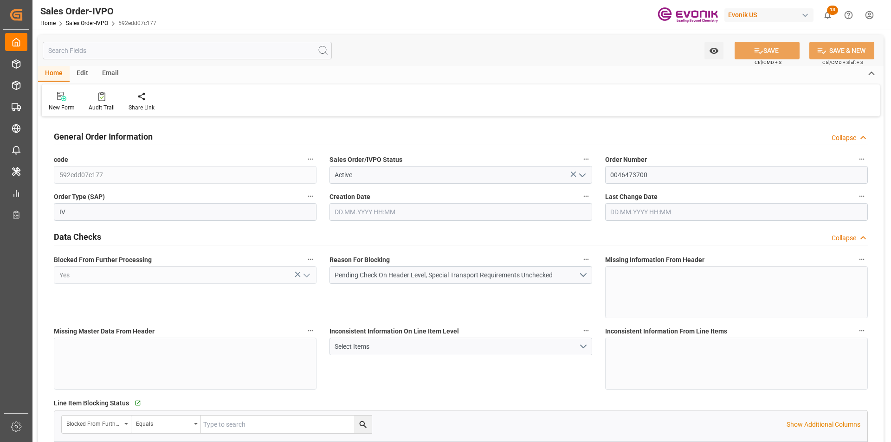
type input "BRSSZ"
type input "livia.leone@evonik.comTelephone No: 55 19 3475-3130"
type input "0"
type input "1"
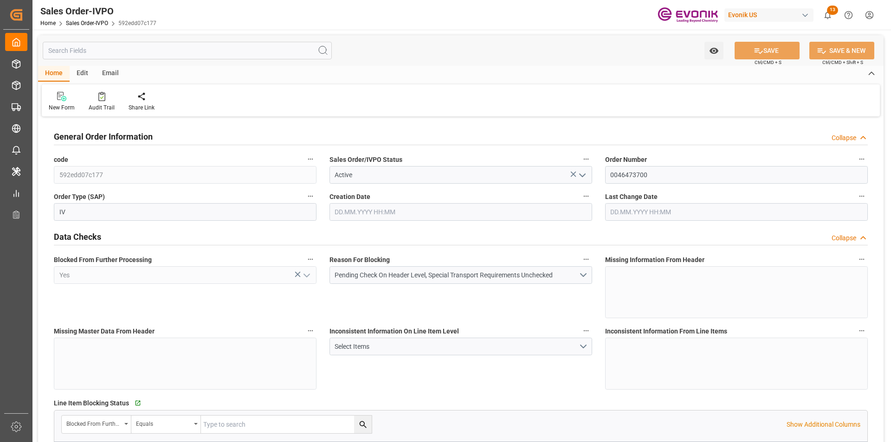
type input "1"
type input "2879.312"
type input "12.2123"
type input "17000"
type input "30"
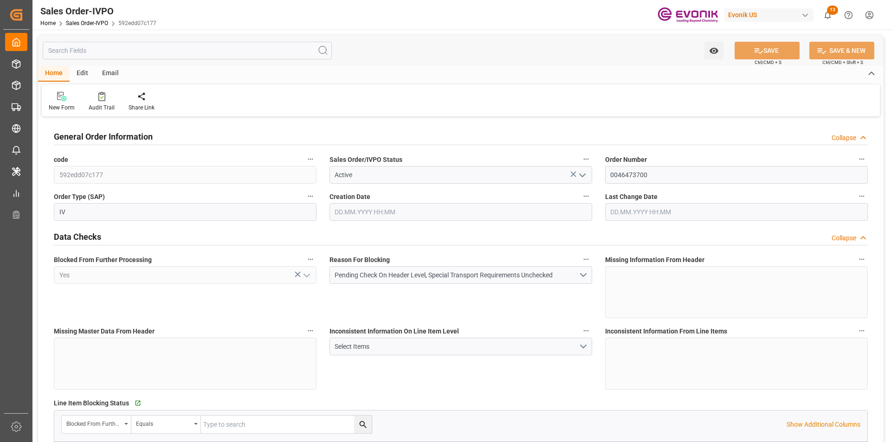
type input "17.09.2025 14:25"
type input "17.09.2025 15:37"
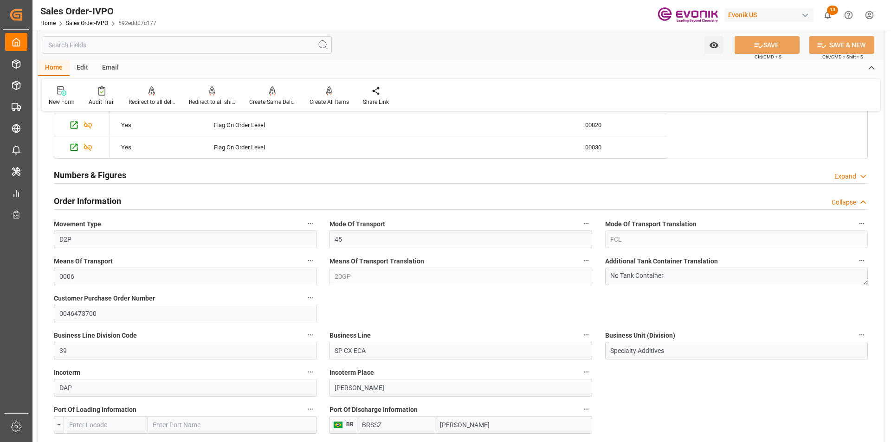
scroll to position [603, 0]
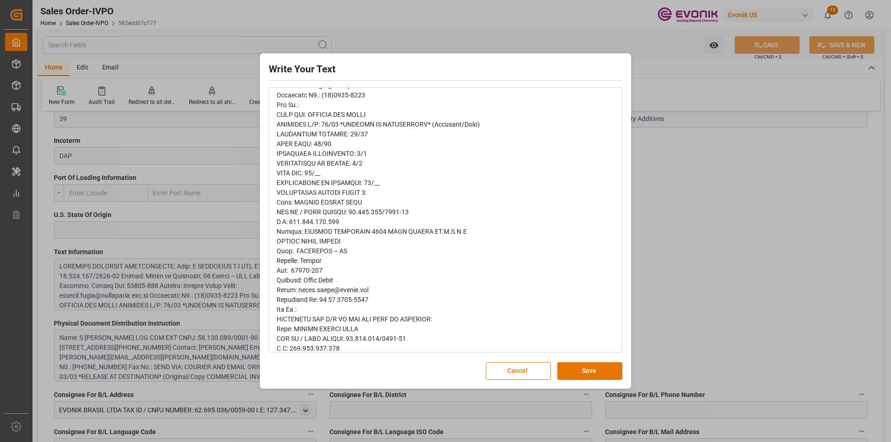
scroll to position [278, 0]
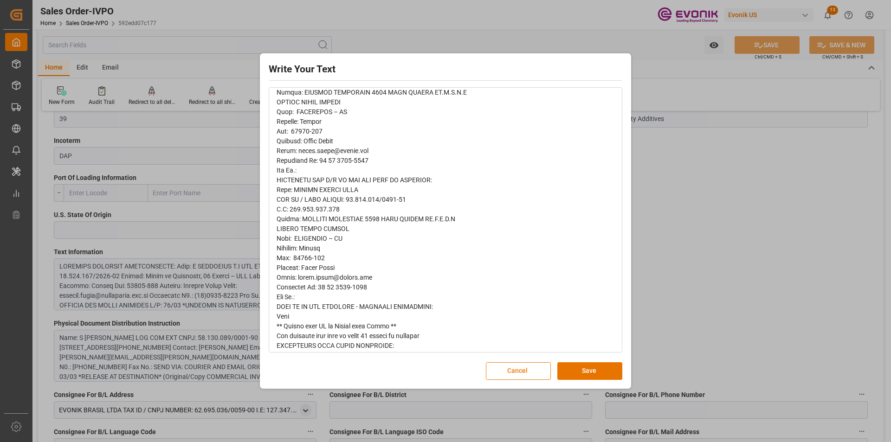
click at [537, 370] on button "Cancel" at bounding box center [518, 371] width 65 height 18
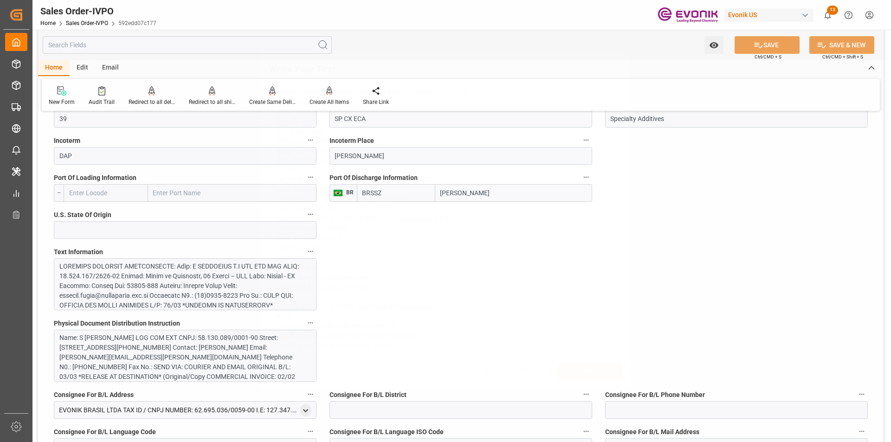
scroll to position [0, 0]
type input "livia.leone@evonik.comTelephone No: 55 19 3475-3130"
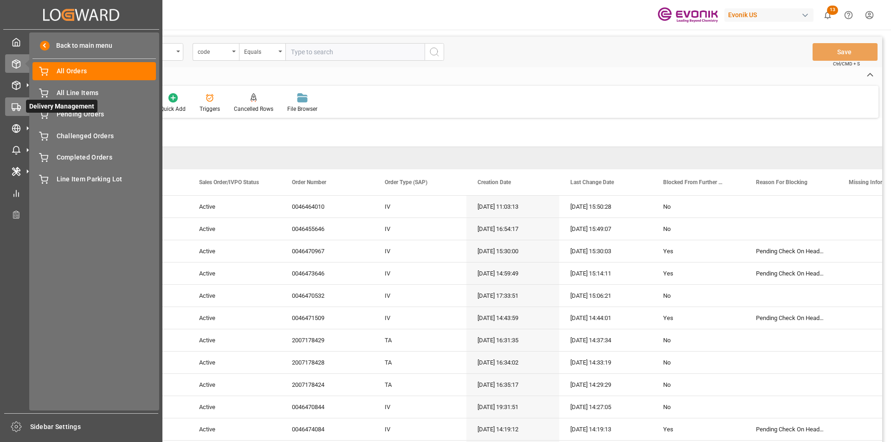
click at [17, 103] on icon at bounding box center [16, 107] width 9 height 9
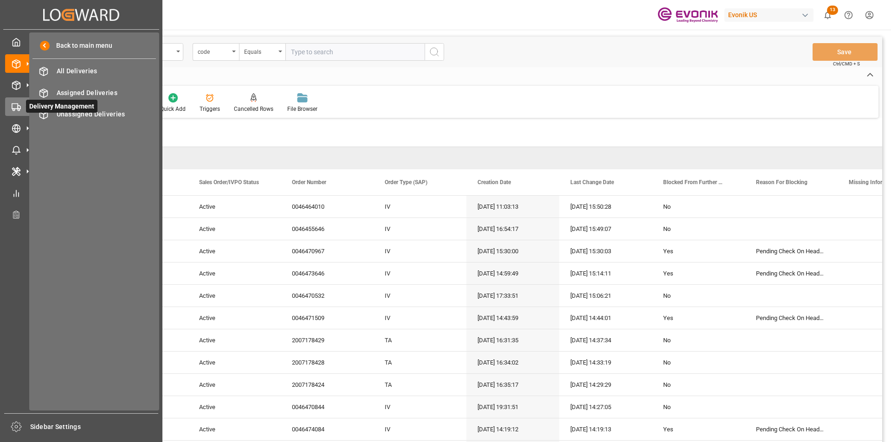
click at [16, 107] on icon at bounding box center [16, 107] width 9 height 9
click at [73, 71] on span "All Deliveries" at bounding box center [107, 71] width 100 height 10
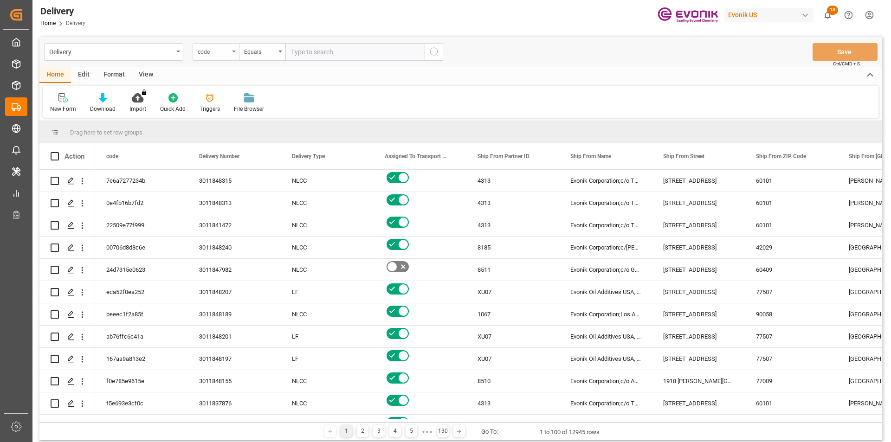
click at [229, 53] on div "code" at bounding box center [214, 50] width 32 height 11
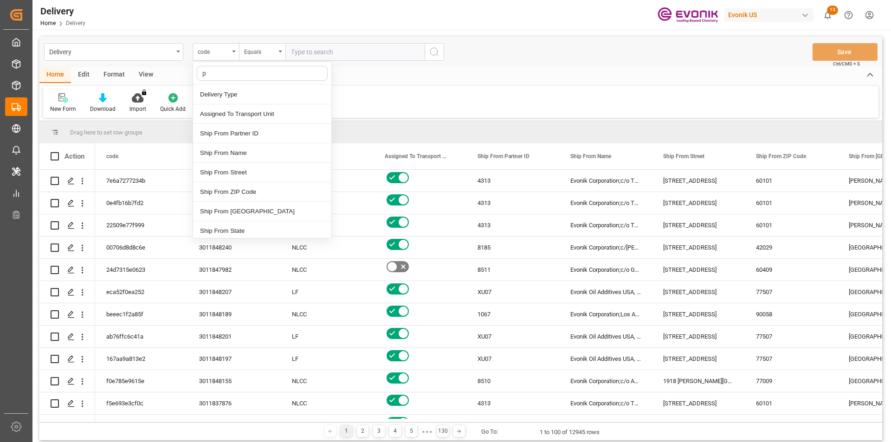
type input "pg"
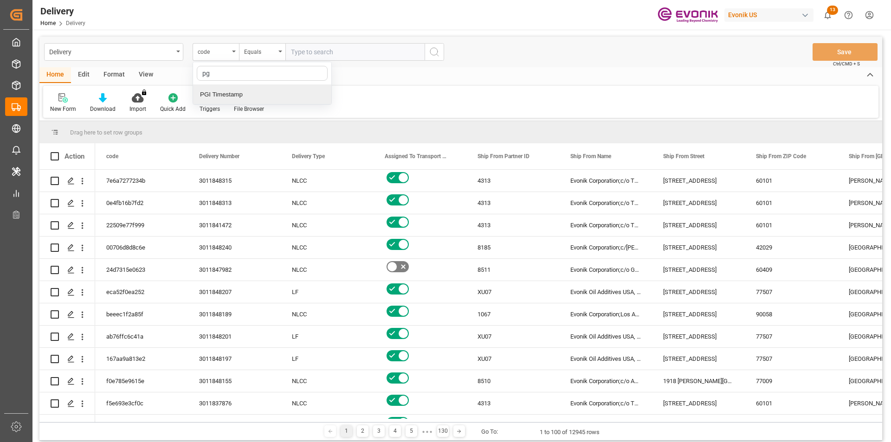
click at [237, 90] on div "PGI Timestamp" at bounding box center [262, 94] width 138 height 19
click at [261, 54] on div "Equals" at bounding box center [260, 50] width 32 height 11
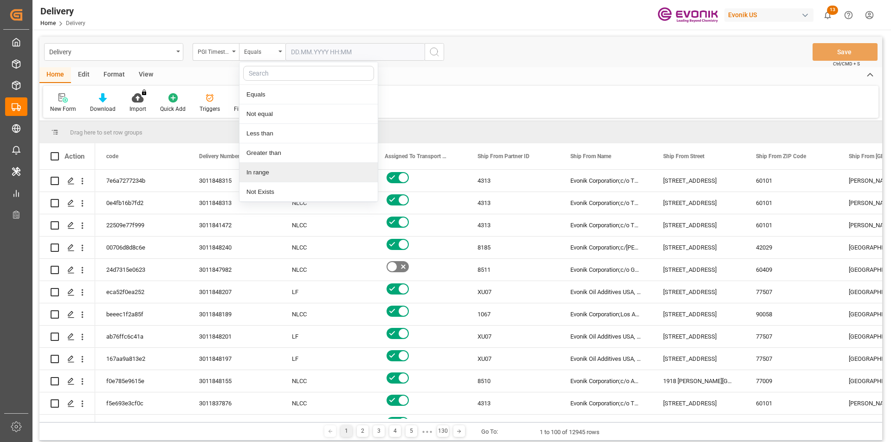
drag, startPoint x: 257, startPoint y: 175, endPoint x: 293, endPoint y: 133, distance: 55.6
click at [257, 174] on div "In range" at bounding box center [308, 172] width 138 height 19
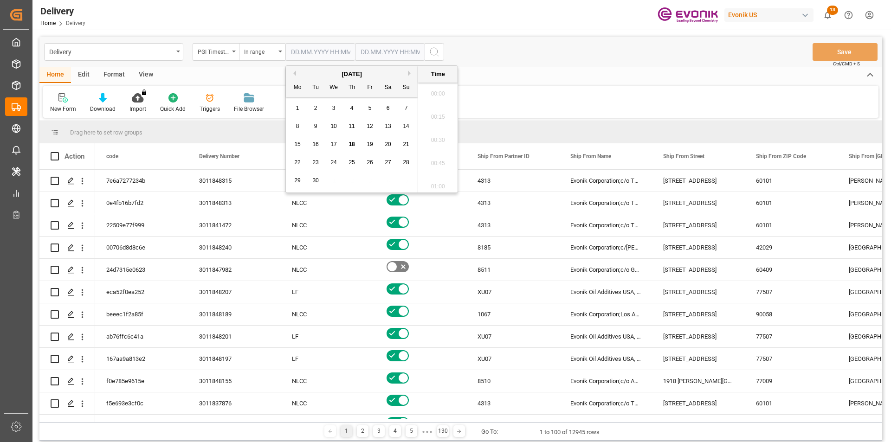
click at [309, 51] on input "text" at bounding box center [320, 52] width 70 height 18
click at [336, 147] on span "17" at bounding box center [333, 144] width 6 height 6
type input "17.09.2025 00:00"
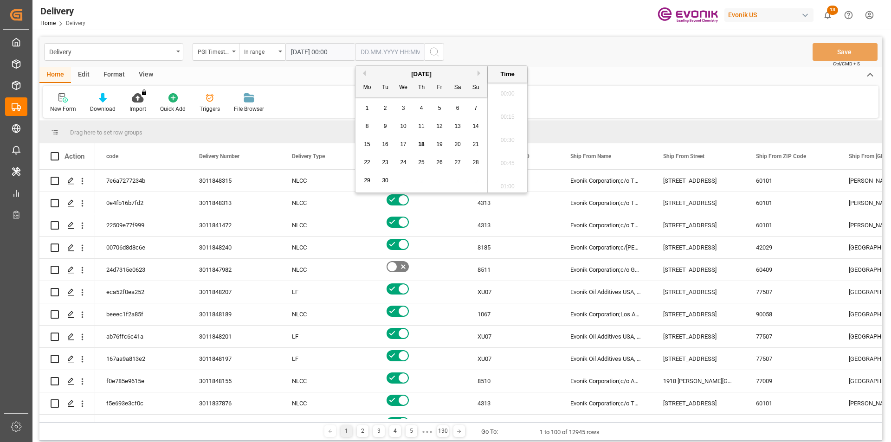
click at [394, 50] on input "text" at bounding box center [390, 52] width 70 height 18
click at [424, 144] on div "18" at bounding box center [422, 144] width 12 height 11
type input "18.09.2025 00:00"
click at [437, 53] on icon "search button" at bounding box center [434, 51] width 11 height 11
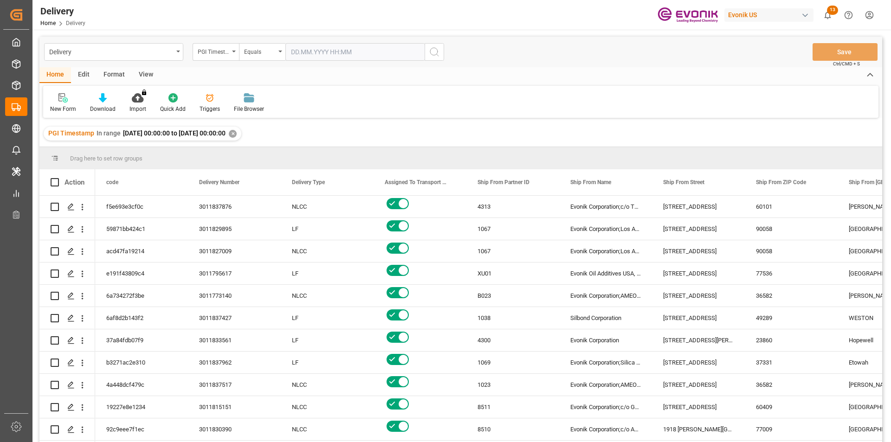
click at [141, 75] on div "View" at bounding box center [146, 75] width 28 height 16
click at [101, 102] on icon at bounding box center [105, 97] width 9 height 9
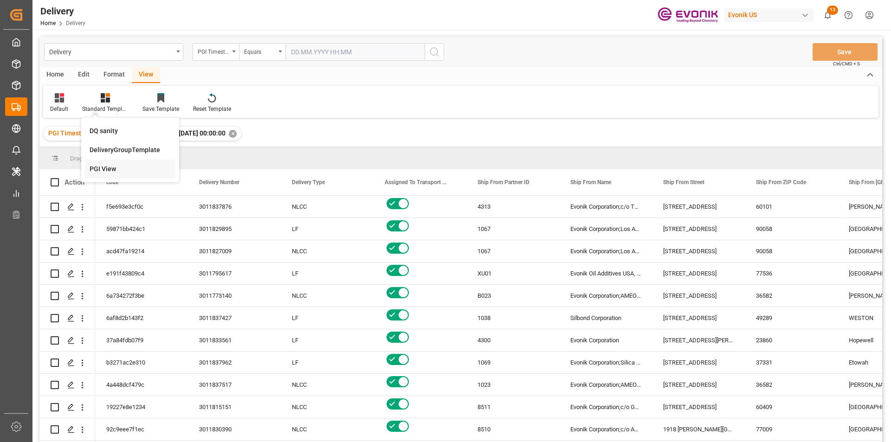
click at [103, 168] on div "PGI View" at bounding box center [130, 169] width 81 height 10
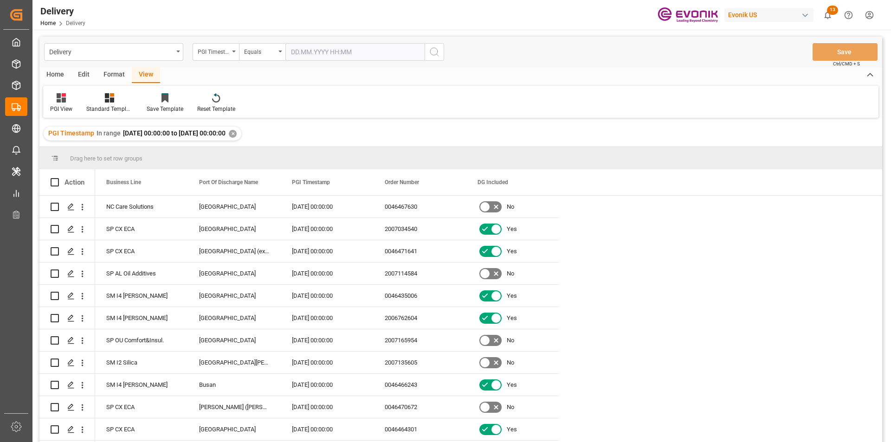
click at [58, 77] on div "Home" at bounding box center [55, 75] width 32 height 16
click at [99, 96] on icon at bounding box center [103, 97] width 8 height 9
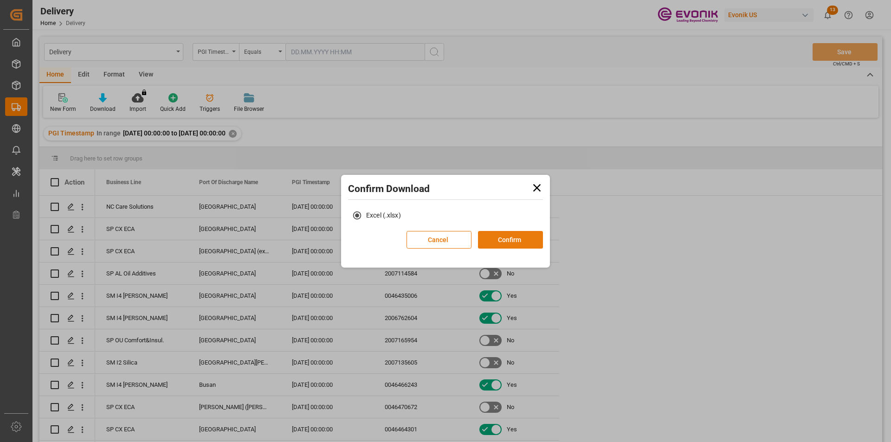
click at [512, 237] on button "Confirm" at bounding box center [510, 240] width 65 height 18
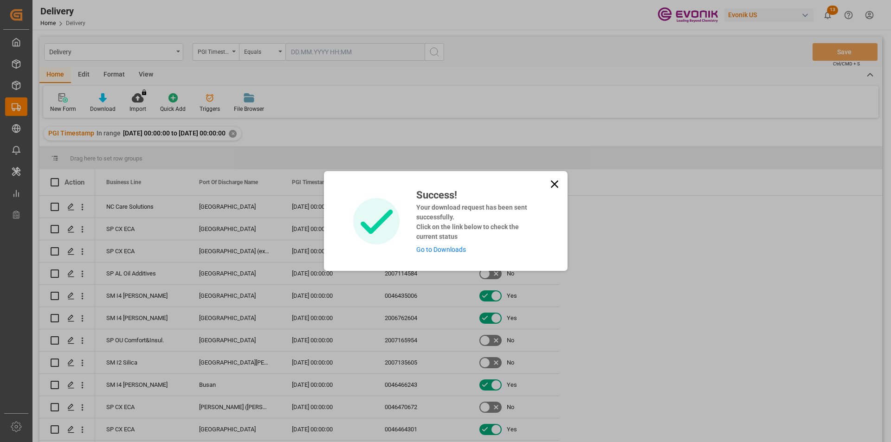
click at [437, 249] on link "Go to Downloads" at bounding box center [441, 249] width 50 height 7
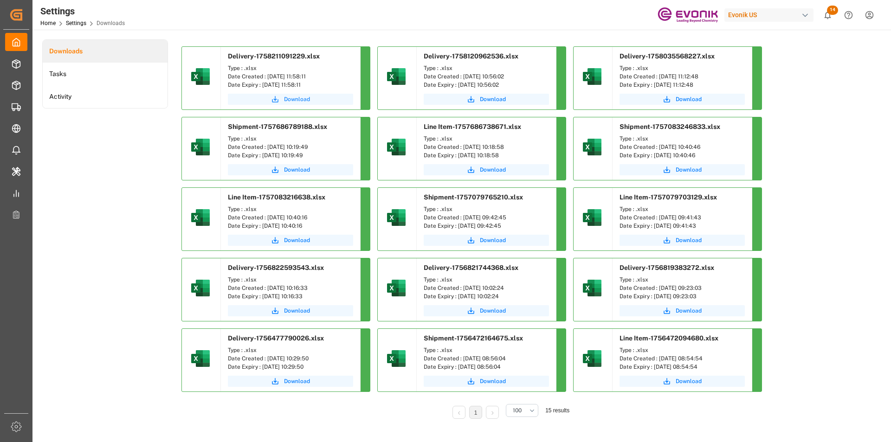
click at [281, 104] on button "Download" at bounding box center [290, 99] width 125 height 11
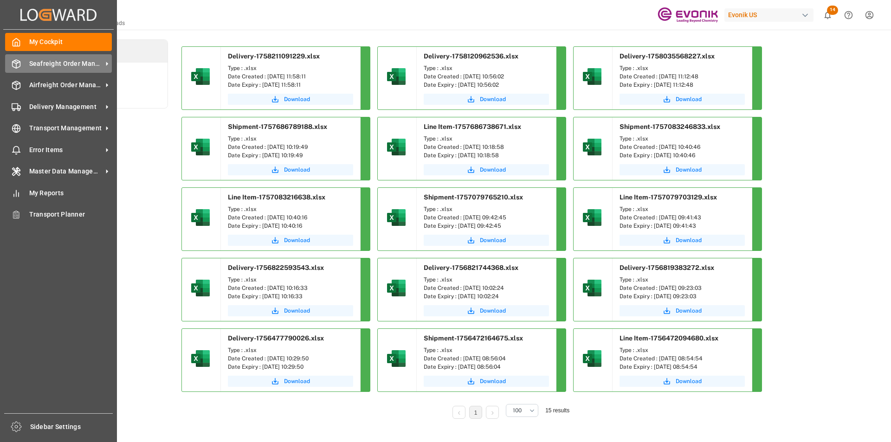
click at [44, 65] on span "Seafreight Order Management" at bounding box center [65, 64] width 73 height 10
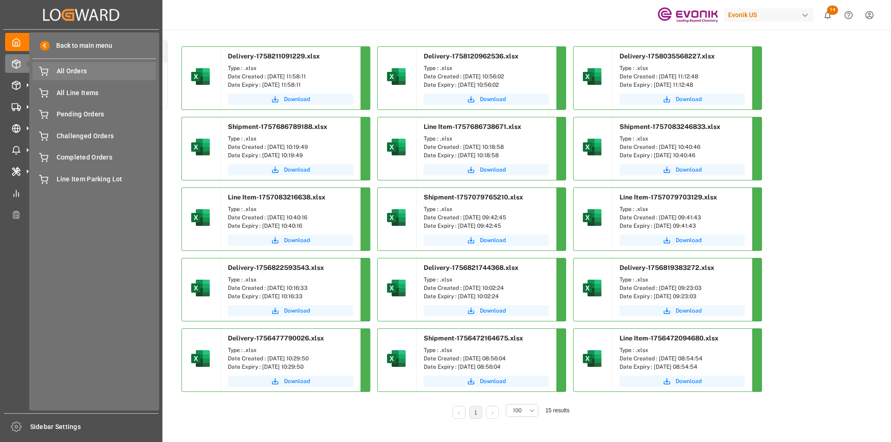
click at [92, 71] on span "All Orders" at bounding box center [107, 71] width 100 height 10
